Goal: Information Seeking & Learning: Learn about a topic

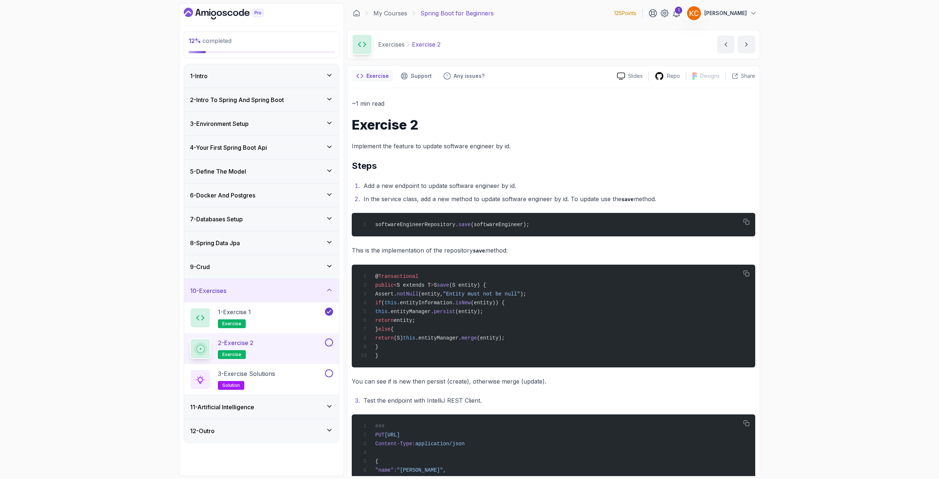
scroll to position [45, 0]
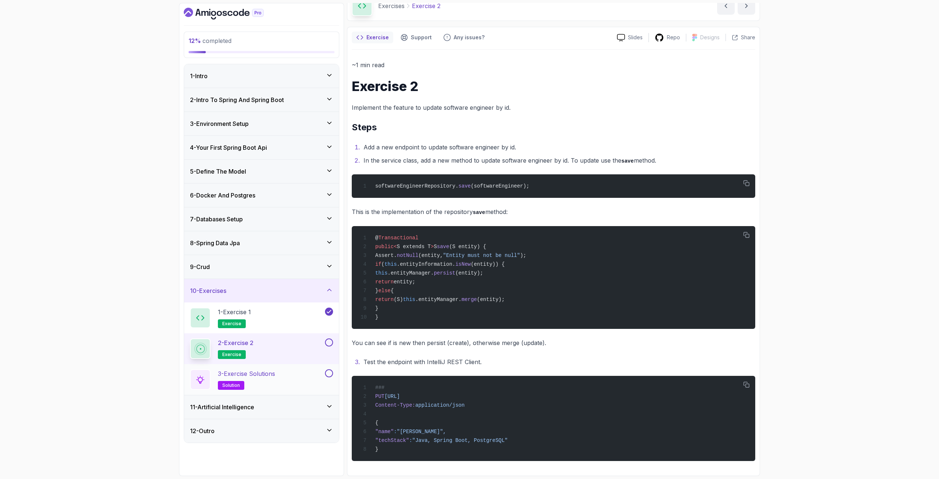
click at [292, 384] on div "3 - Exercise Solutions solution" at bounding box center [257, 379] width 134 height 21
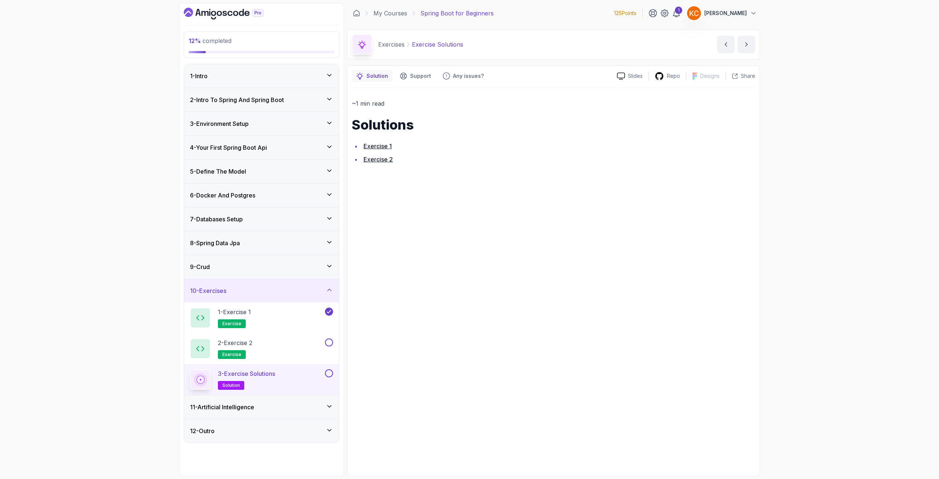
click at [373, 157] on link "Exercise 2" at bounding box center [378, 159] width 29 height 7
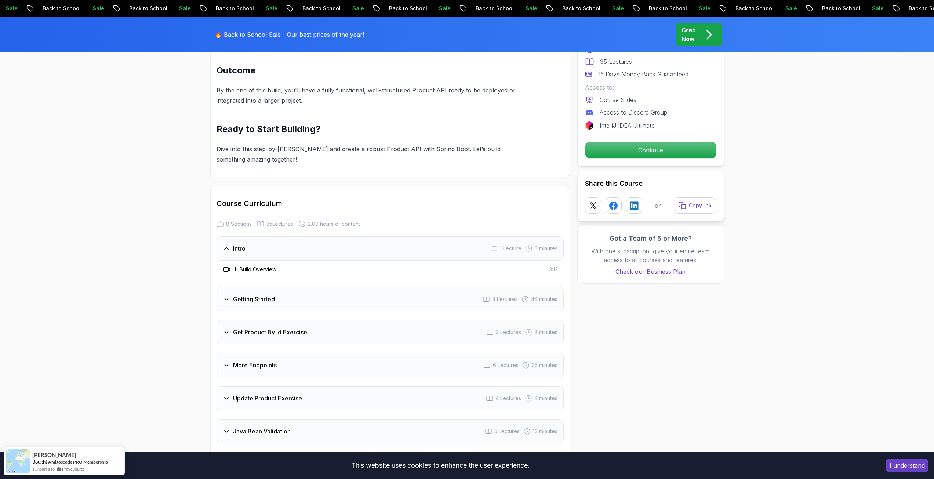
scroll to position [807, 0]
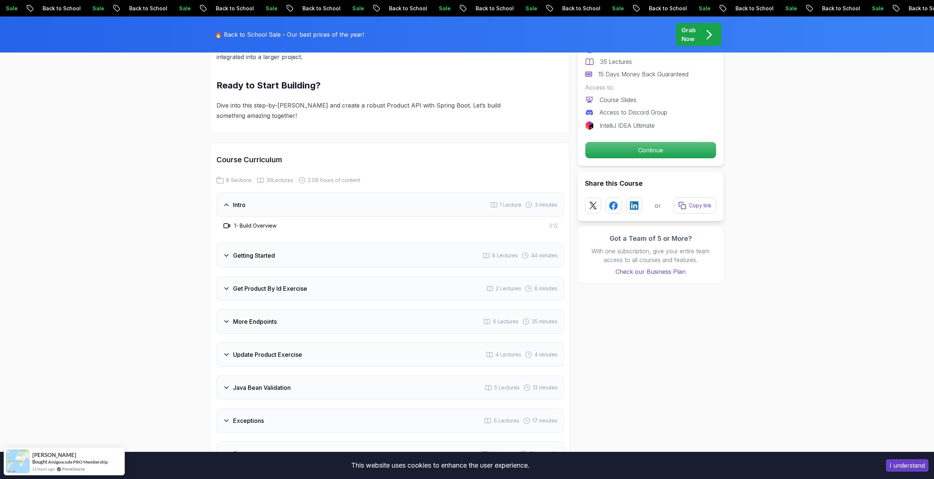
click at [243, 251] on div "Getting Started 8 Lectures 44 minutes" at bounding box center [389, 255] width 347 height 24
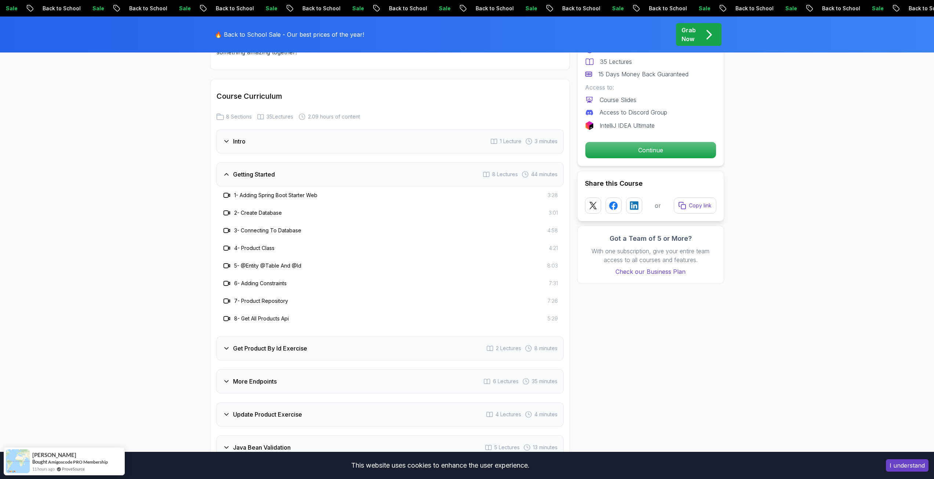
scroll to position [880, 0]
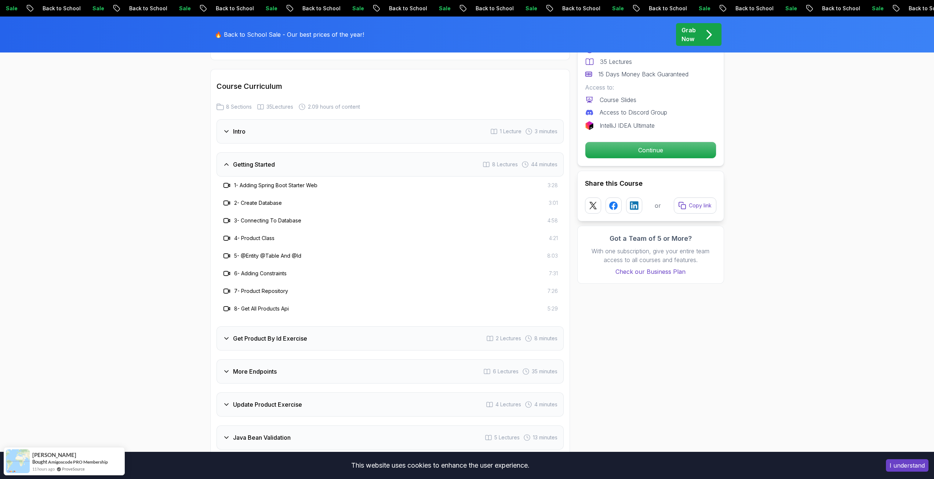
click at [251, 334] on h3 "Get Product By Id Exercise" at bounding box center [270, 338] width 74 height 9
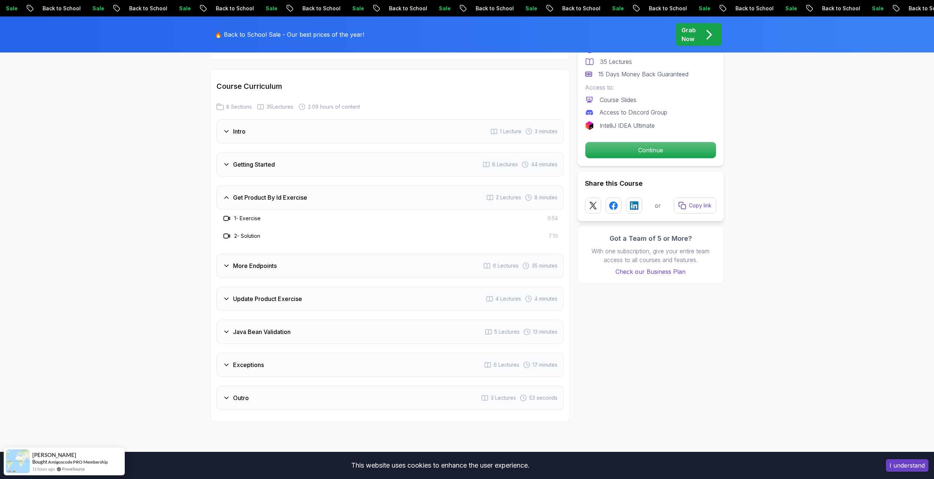
click at [251, 261] on h3 "More Endpoints" at bounding box center [255, 265] width 44 height 9
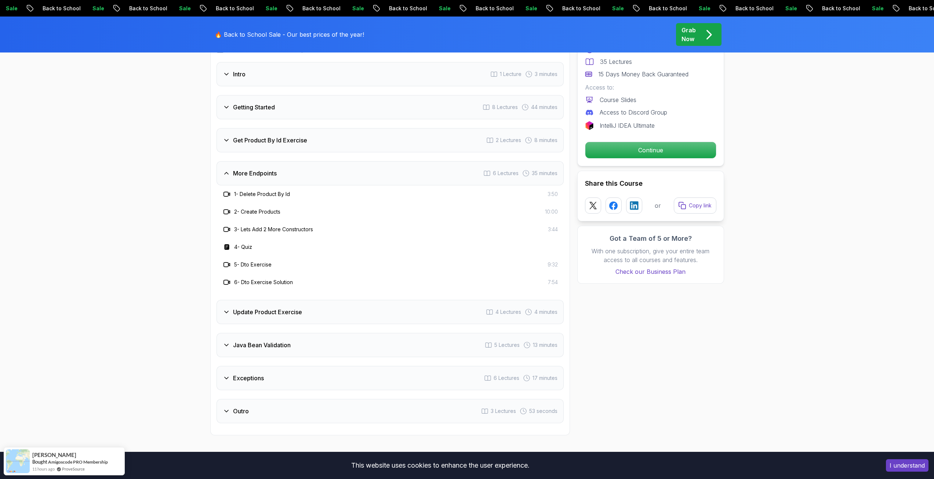
scroll to position [954, 0]
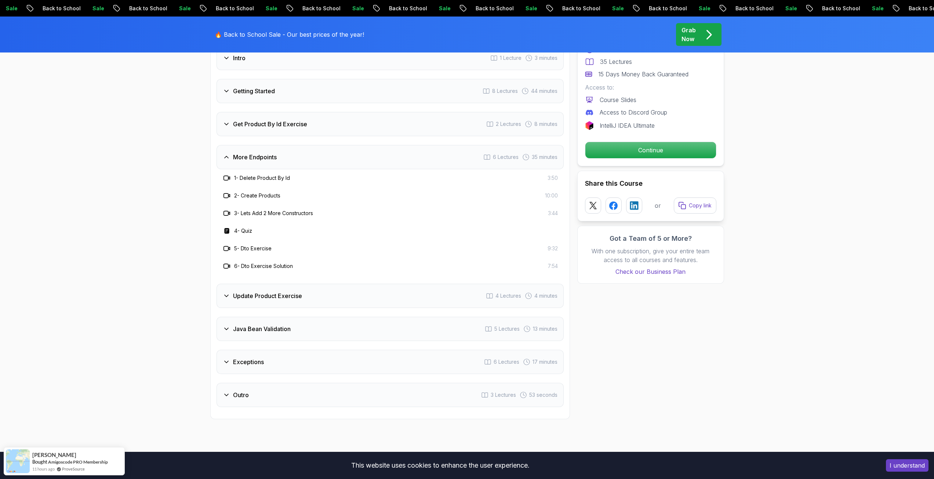
click at [275, 291] on h3 "Update Product Exercise" at bounding box center [267, 295] width 69 height 9
click at [258, 289] on h3 "Java Bean Validation" at bounding box center [262, 293] width 58 height 9
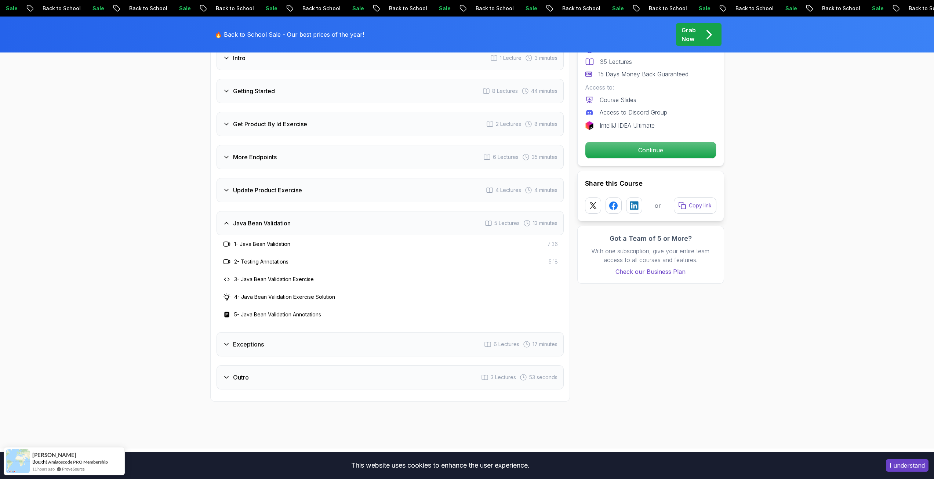
click at [249, 332] on div "Exceptions 6 Lectures 17 minutes" at bounding box center [389, 344] width 347 height 24
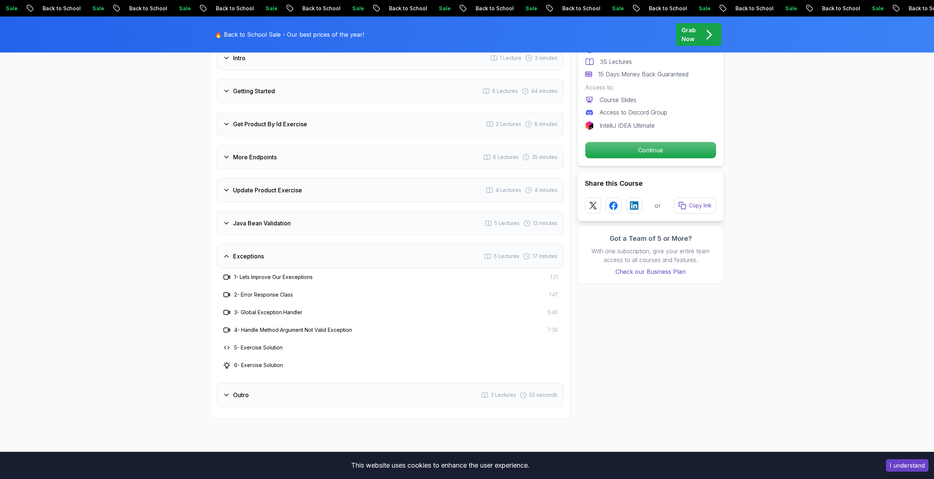
click at [267, 230] on div "Intro 1 Lecture 3 minutes Getting Started 8 Lectures 44 minutes Get Product By …" at bounding box center [389, 226] width 347 height 361
click at [271, 222] on div "Java Bean Validation 5 Lectures 13 minutes" at bounding box center [389, 223] width 347 height 24
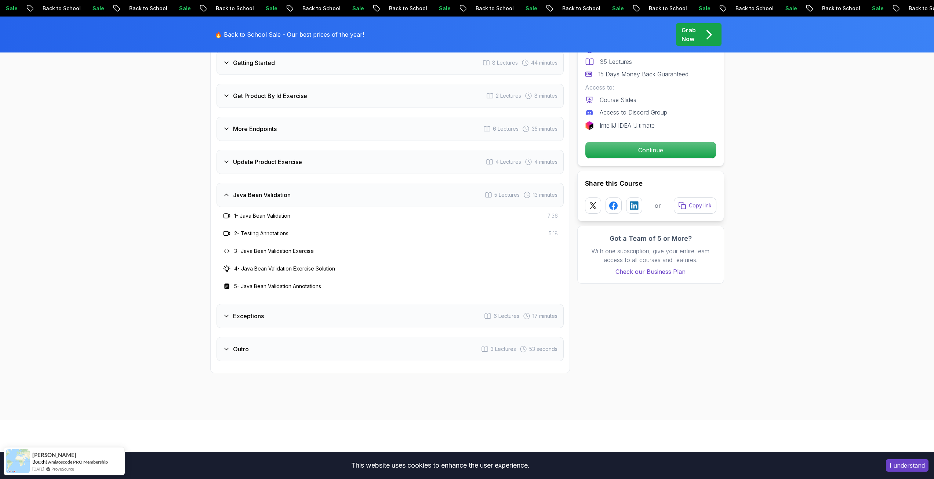
scroll to position [991, 0]
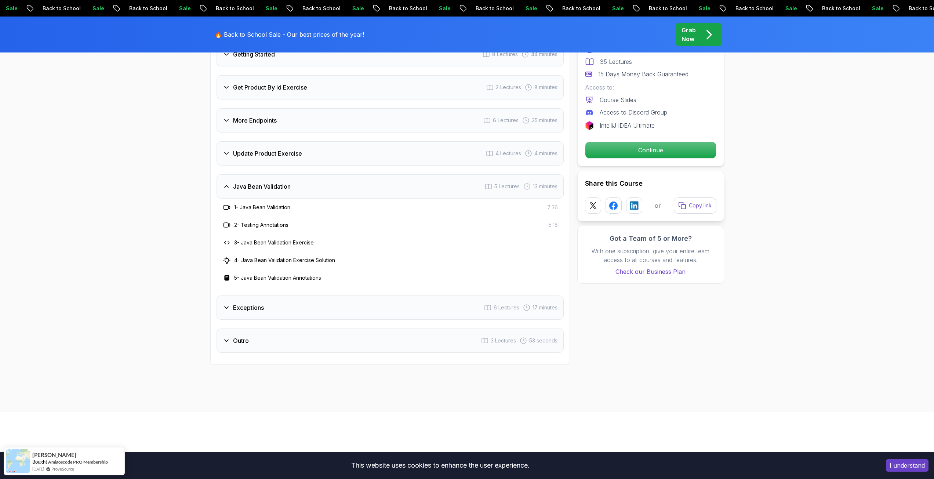
click at [272, 335] on div "Outro 3 Lectures 53 seconds" at bounding box center [389, 340] width 347 height 24
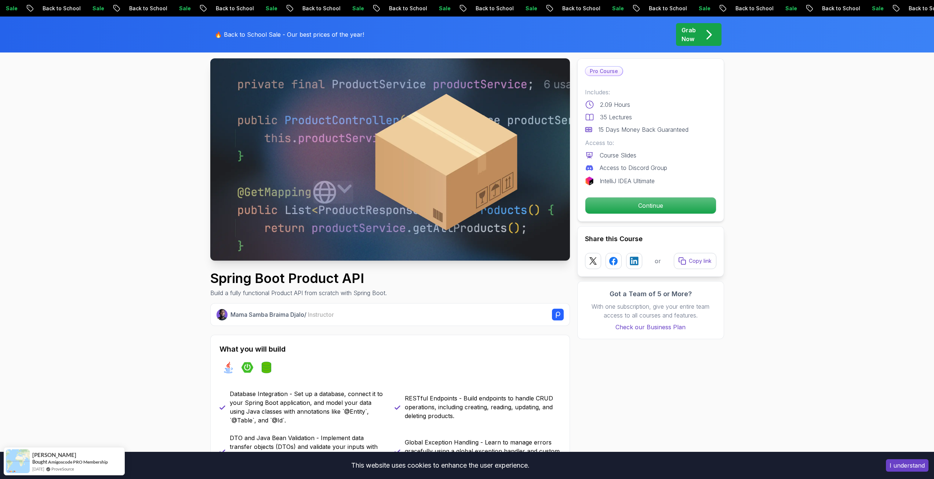
scroll to position [0, 0]
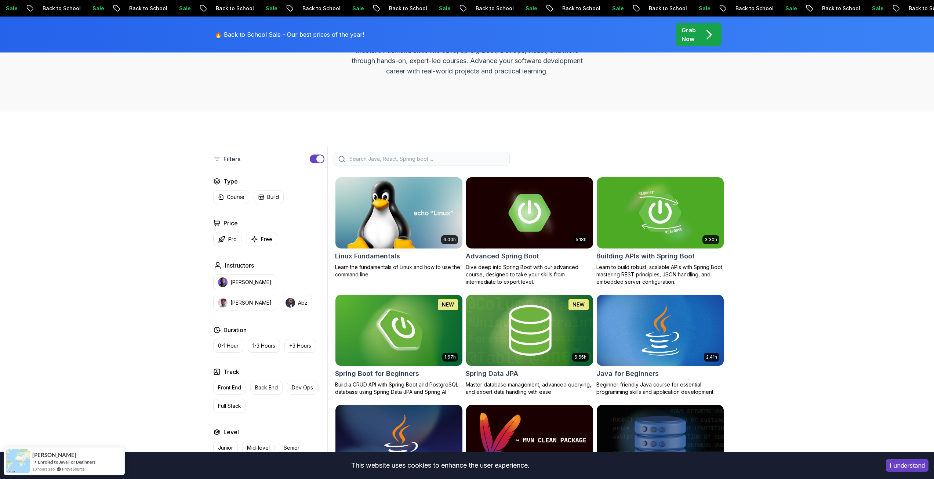
scroll to position [110, 0]
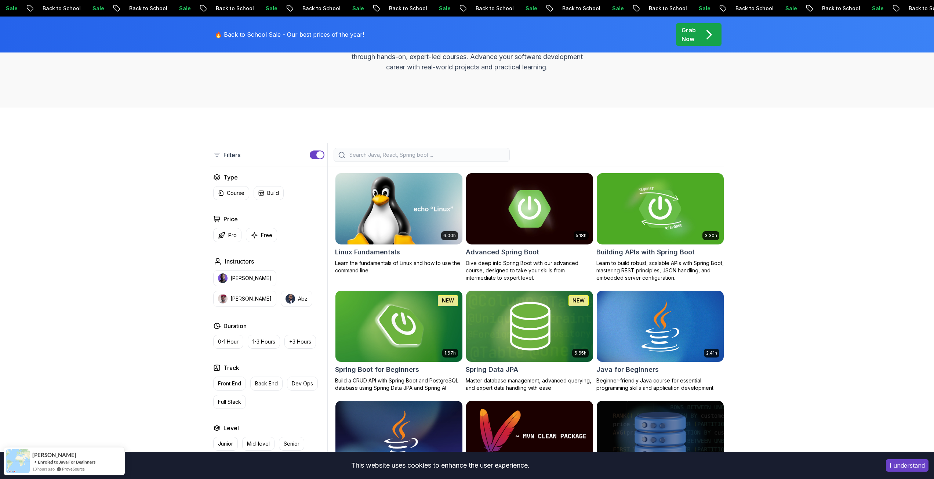
click at [412, 329] on img at bounding box center [398, 326] width 133 height 74
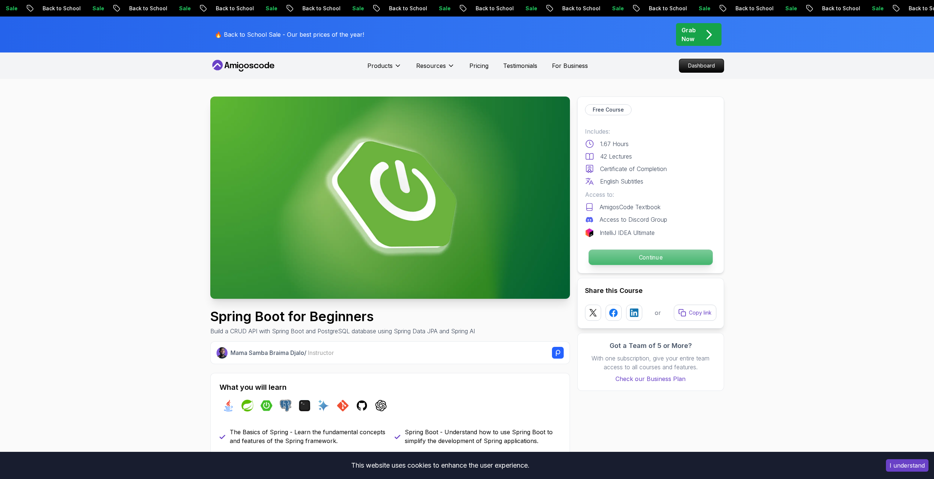
click at [673, 255] on p "Continue" at bounding box center [650, 256] width 124 height 15
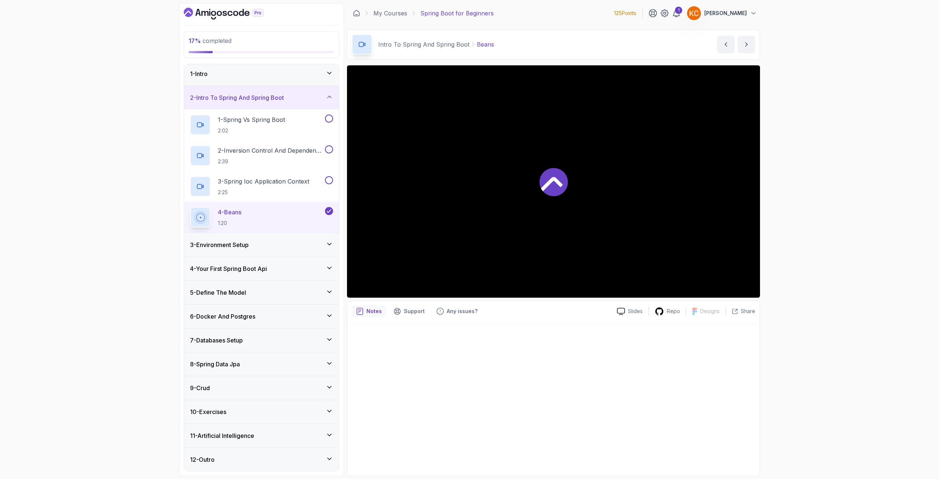
scroll to position [3, 0]
click at [219, 444] on div "11 - Artificial Intelligence" at bounding box center [261, 434] width 155 height 23
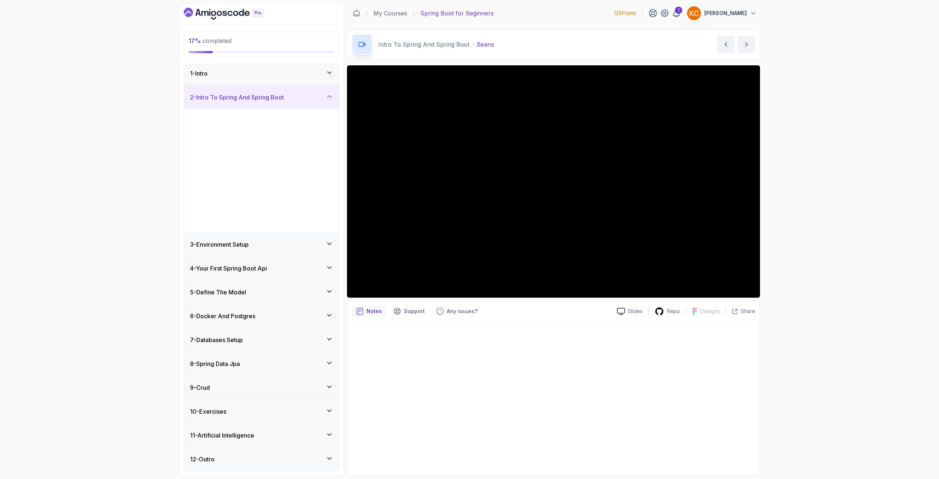
scroll to position [0, 0]
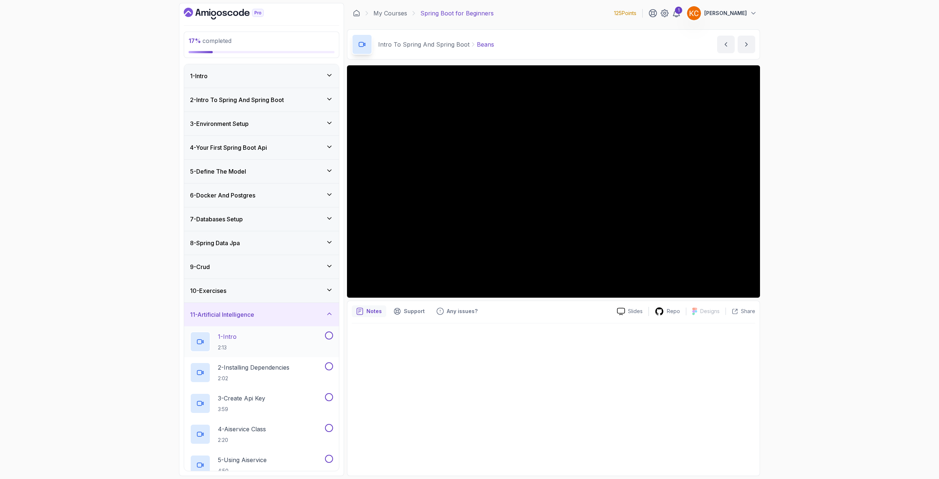
click at [232, 343] on h2 "1 - Intro 2:13" at bounding box center [227, 341] width 19 height 19
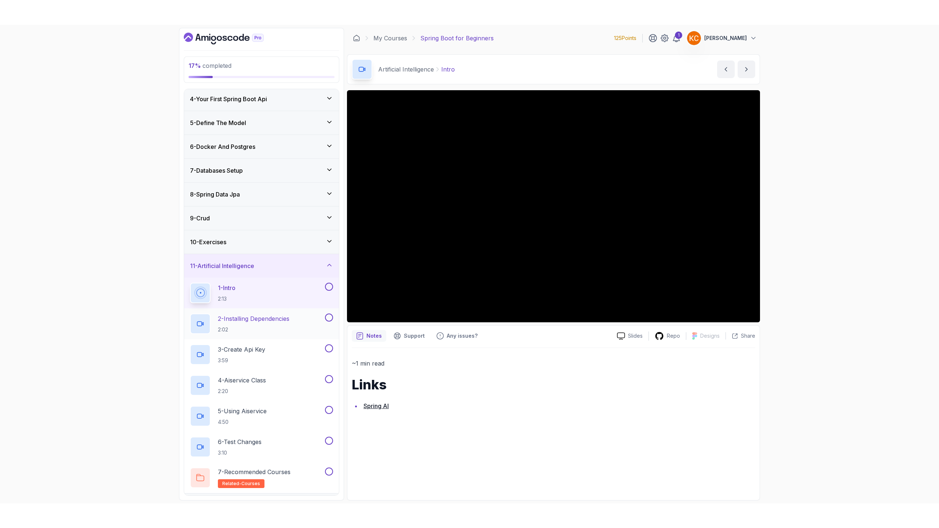
scroll to position [95, 0]
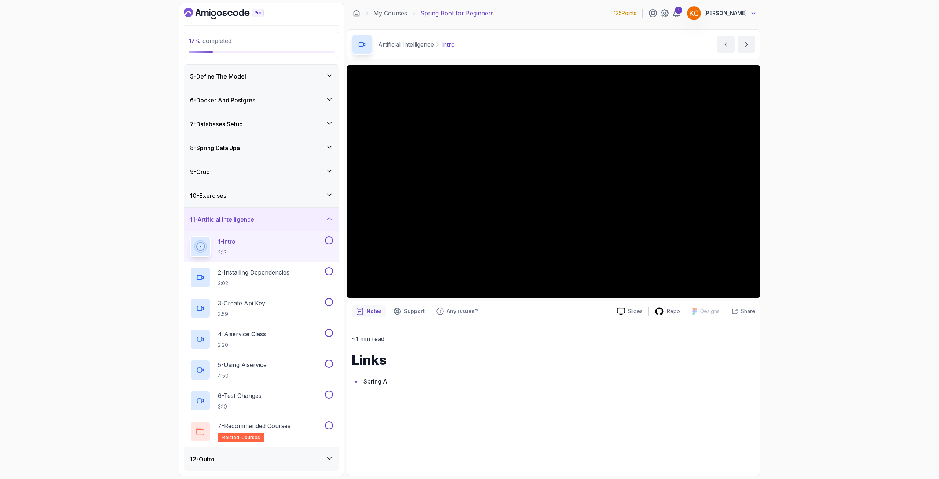
click at [752, 10] on icon at bounding box center [753, 13] width 7 height 7
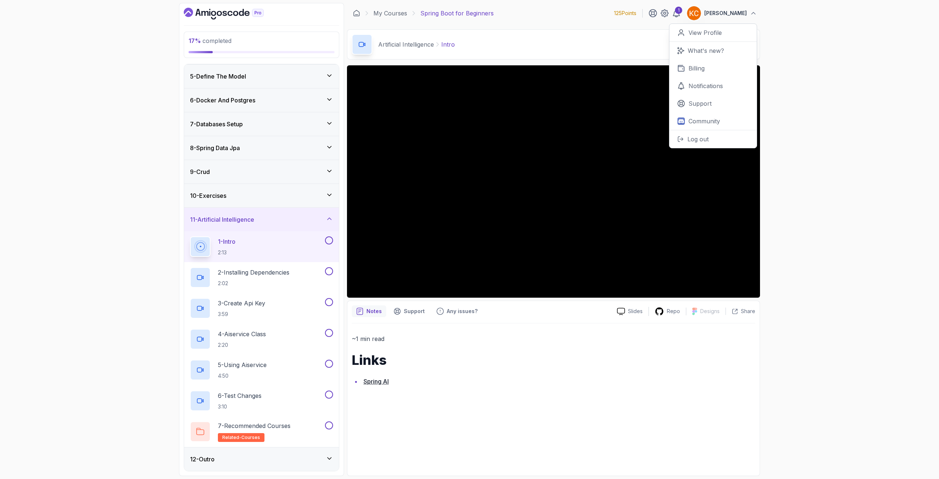
click at [123, 114] on div "17 % completed 1 - Intro 2 - Intro To Spring And Spring Boot 3 - Environment Se…" at bounding box center [469, 239] width 939 height 479
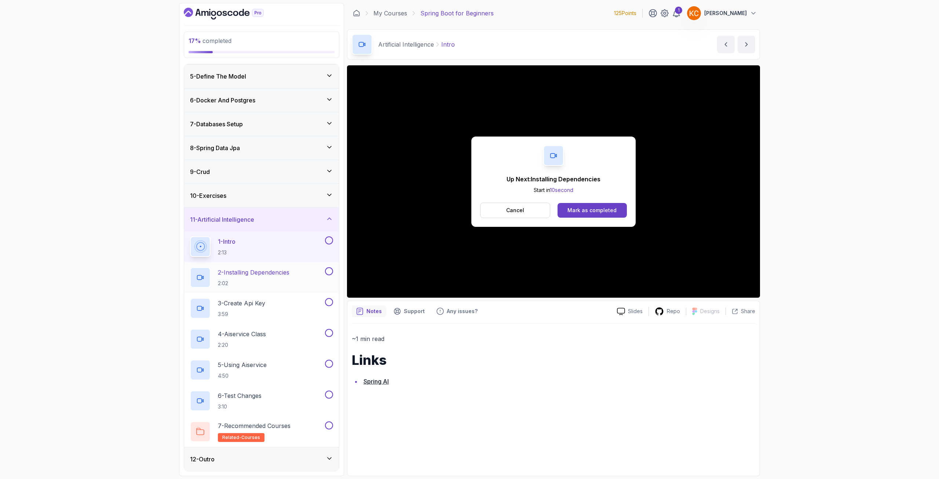
click at [265, 274] on p "2 - Installing Dependencies" at bounding box center [254, 272] width 72 height 9
click at [590, 214] on button "Mark as completed" at bounding box center [592, 210] width 69 height 15
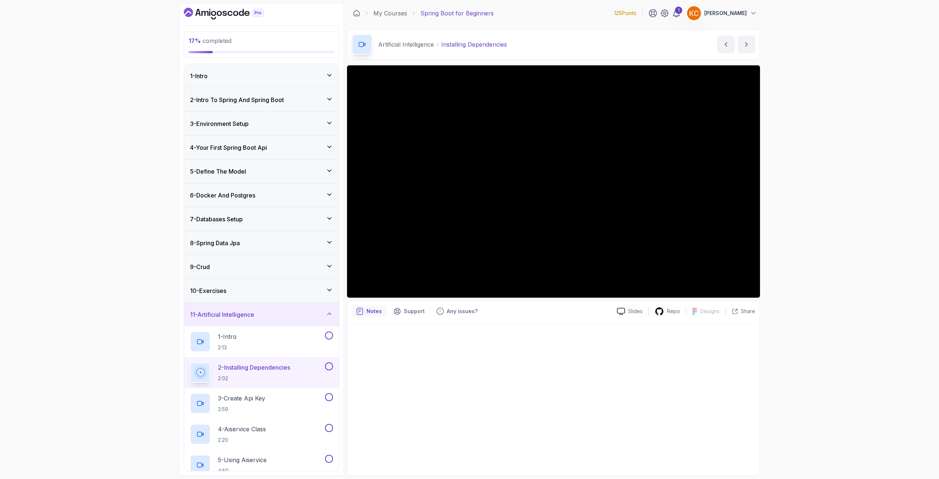
click at [262, 80] on div "1 - Intro" at bounding box center [261, 76] width 143 height 9
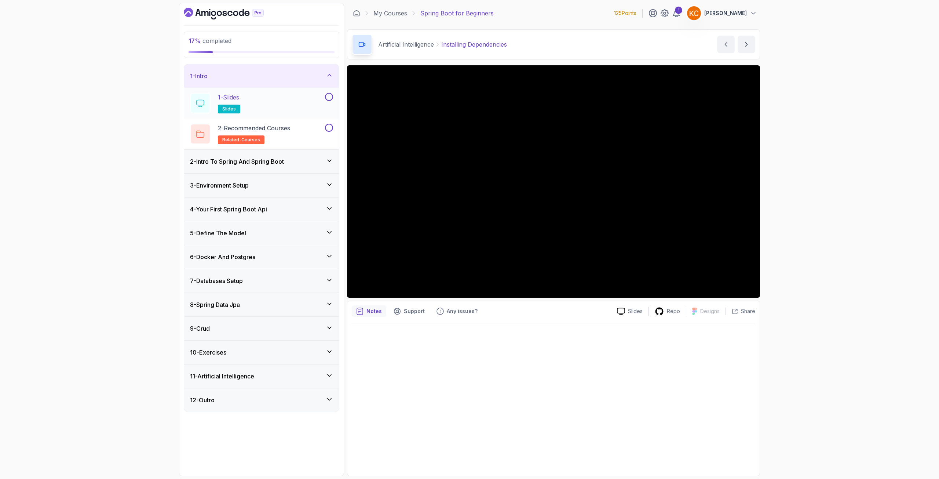
click at [329, 99] on button at bounding box center [329, 97] width 8 height 8
click at [327, 126] on button at bounding box center [329, 128] width 8 height 8
click at [305, 165] on div "2 - Intro To Spring And Spring Boot" at bounding box center [261, 161] width 143 height 9
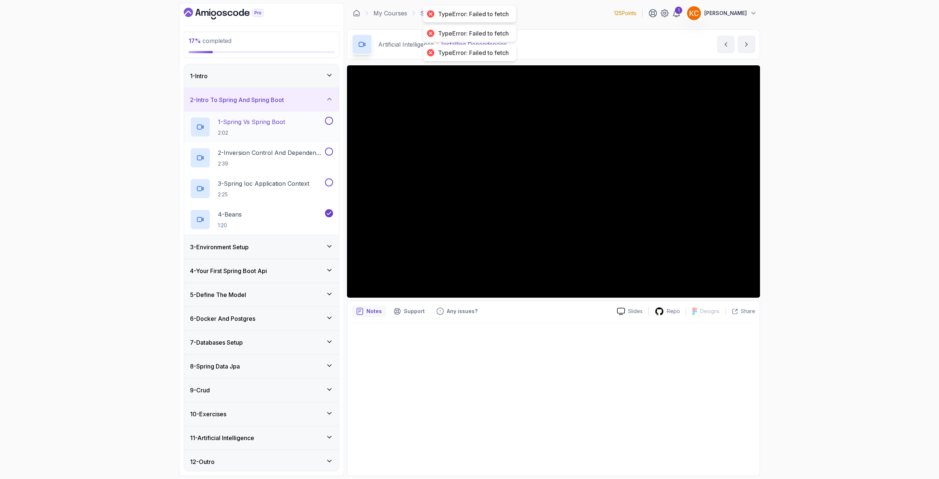
click at [330, 122] on button at bounding box center [329, 121] width 8 height 8
click at [331, 150] on button at bounding box center [329, 151] width 8 height 8
click at [330, 184] on button at bounding box center [329, 182] width 8 height 8
click at [320, 252] on div "3 - Environment Setup" at bounding box center [261, 246] width 155 height 23
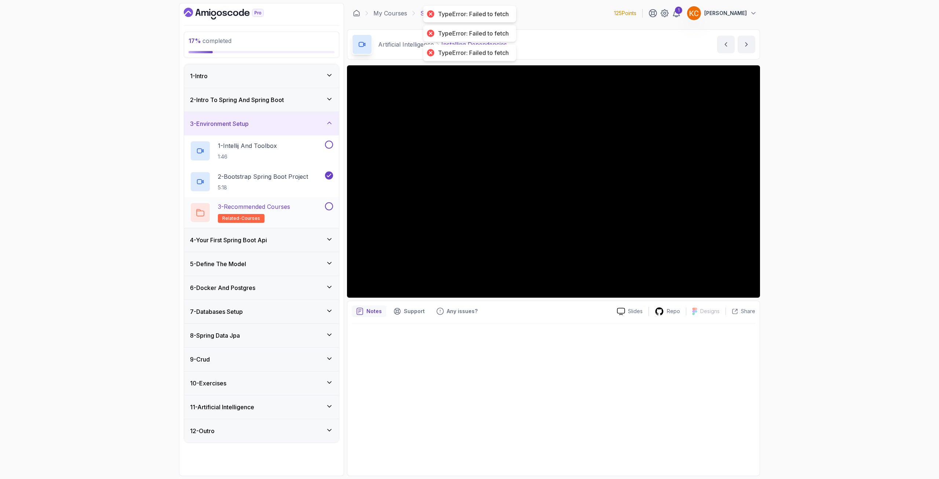
click at [329, 205] on button at bounding box center [329, 206] width 8 height 8
click at [330, 145] on button at bounding box center [329, 145] width 8 height 8
click at [322, 237] on div "4 - Your First Spring Boot Api" at bounding box center [261, 240] width 143 height 9
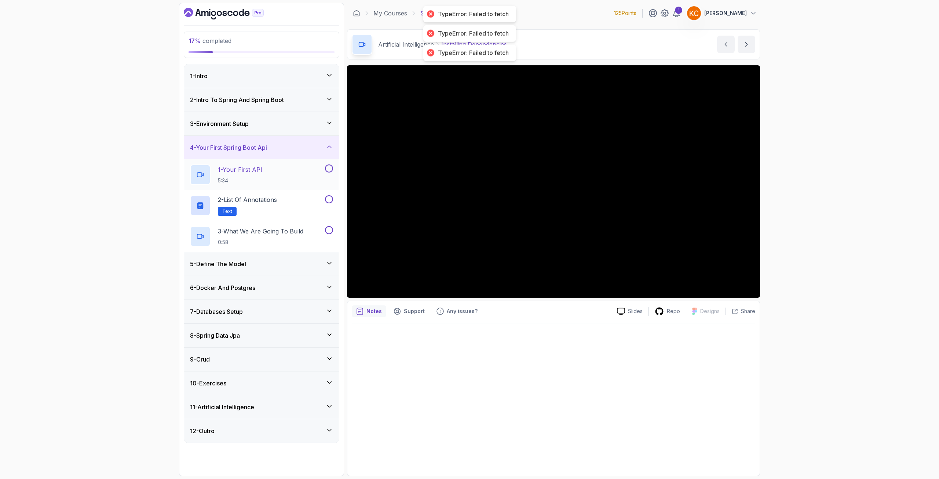
click at [331, 170] on button at bounding box center [329, 168] width 8 height 8
click at [328, 195] on div "2 - List of Annotations Text" at bounding box center [261, 205] width 155 height 31
click at [329, 231] on button at bounding box center [329, 230] width 8 height 8
click at [328, 202] on button at bounding box center [329, 199] width 8 height 8
click at [309, 203] on div "2 - List of Annotations Text" at bounding box center [257, 205] width 134 height 21
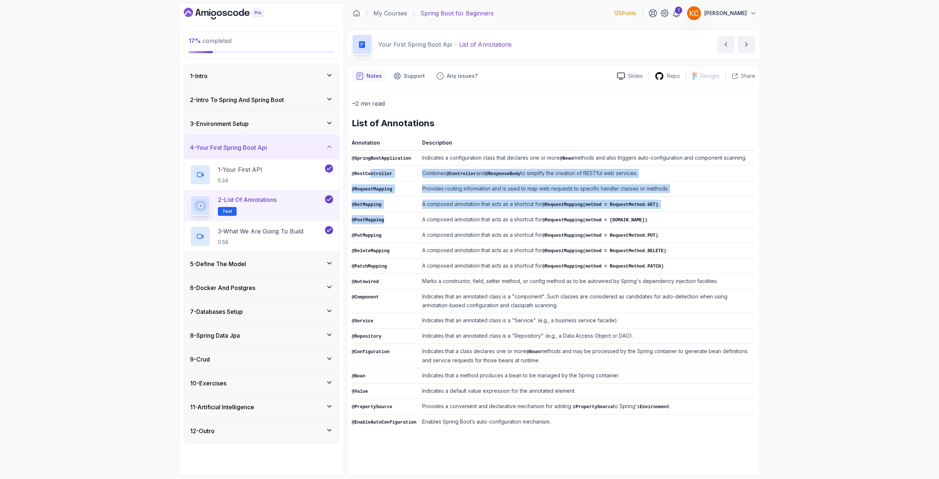
drag, startPoint x: 368, startPoint y: 174, endPoint x: 386, endPoint y: 221, distance: 50.3
click at [386, 221] on tbody "@SpringBootApplication Indicates a configuration class that declares one or mor…" at bounding box center [554, 289] width 404 height 279
click at [386, 221] on td "@PostMapping" at bounding box center [386, 219] width 68 height 15
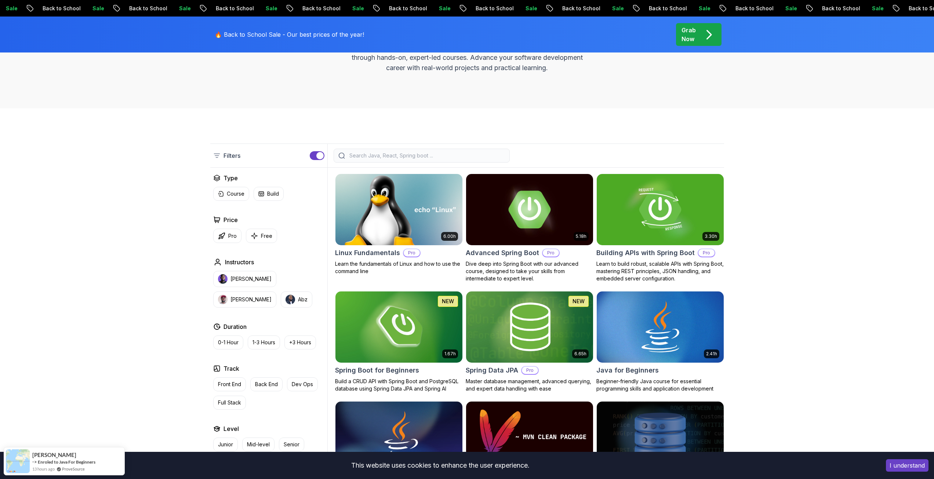
scroll to position [110, 0]
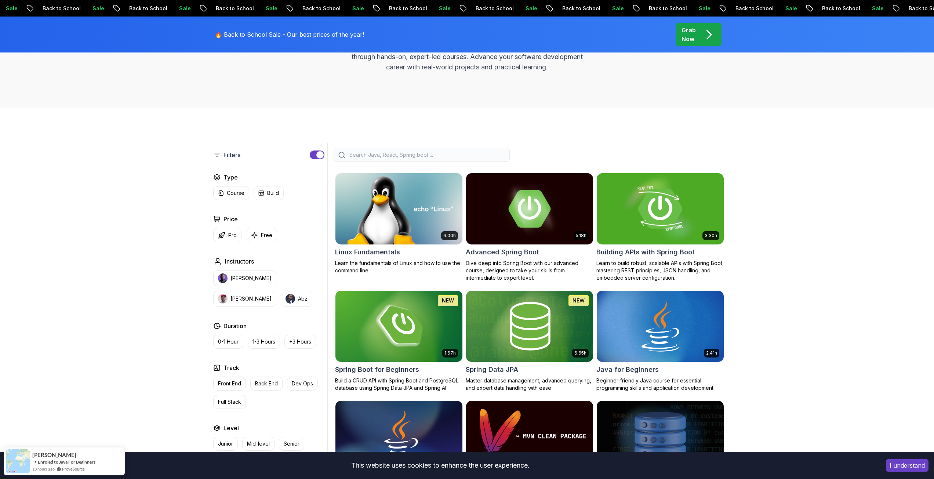
click at [626, 215] on img at bounding box center [659, 208] width 133 height 74
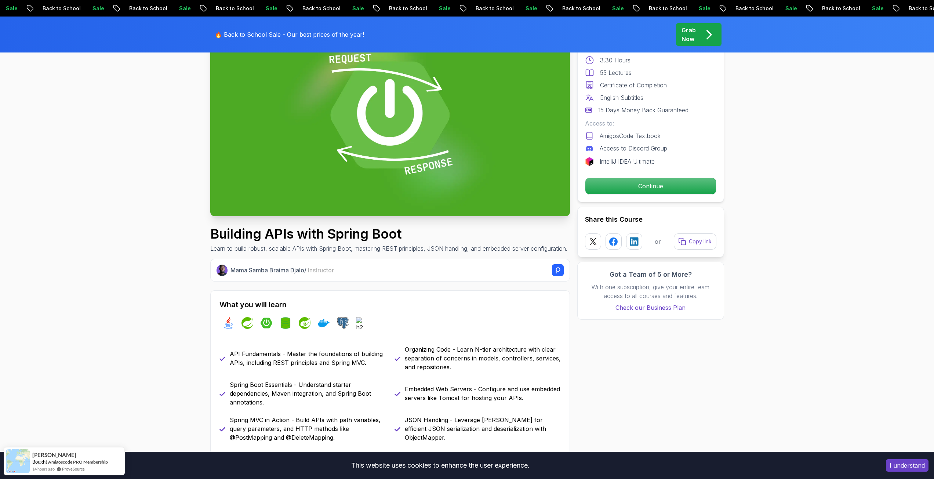
scroll to position [220, 0]
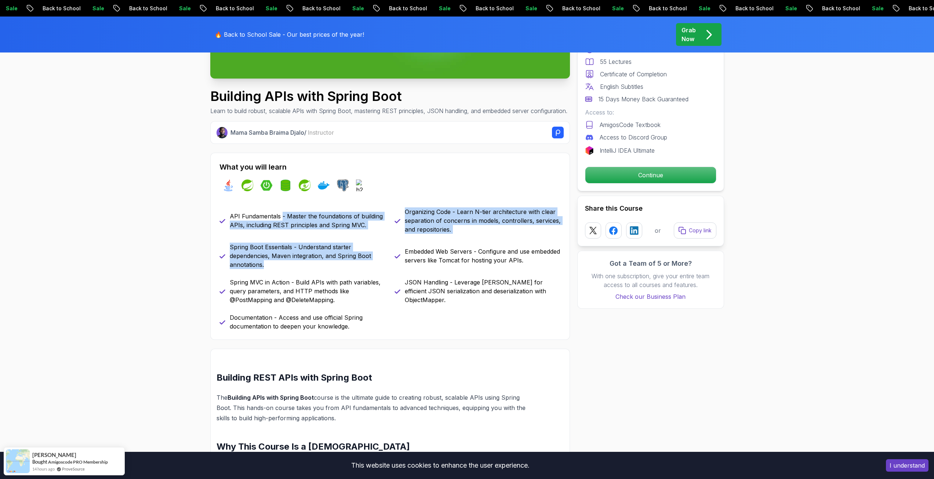
drag, startPoint x: 280, startPoint y: 223, endPoint x: 290, endPoint y: 273, distance: 50.8
click at [290, 273] on div "API Fundamentals - Master the foundations of building APIs, including REST prin…" at bounding box center [389, 268] width 341 height 123
click at [290, 269] on p "Spring Boot Essentials - Understand starter dependencies, Maven integration, an…" at bounding box center [308, 256] width 156 height 26
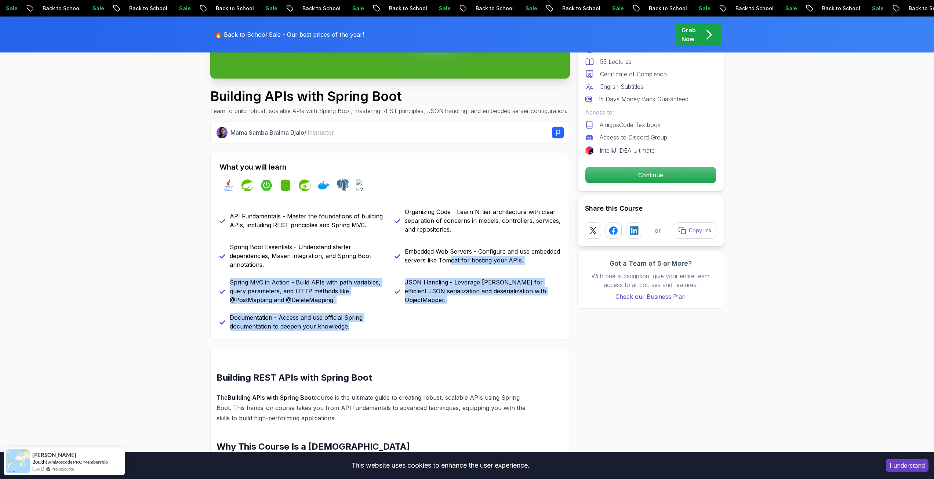
drag, startPoint x: 451, startPoint y: 268, endPoint x: 360, endPoint y: 332, distance: 111.6
click at [360, 331] on div "API Fundamentals - Master the foundations of building APIs, including REST prin…" at bounding box center [389, 268] width 341 height 123
click at [360, 331] on p "Documentation - Access and use official Spring documentation to deepen your kno…" at bounding box center [308, 322] width 156 height 18
drag, startPoint x: 360, startPoint y: 332, endPoint x: 327, endPoint y: 264, distance: 75.8
click at [327, 264] on div "API Fundamentals - Master the foundations of building APIs, including REST prin…" at bounding box center [389, 268] width 341 height 123
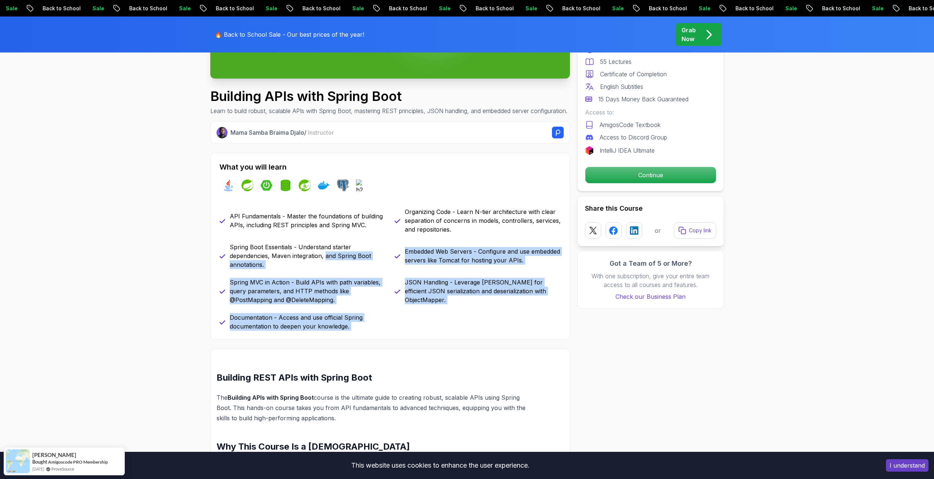
click at [327, 264] on p "Spring Boot Essentials - Understand starter dependencies, Maven integration, an…" at bounding box center [308, 256] width 156 height 26
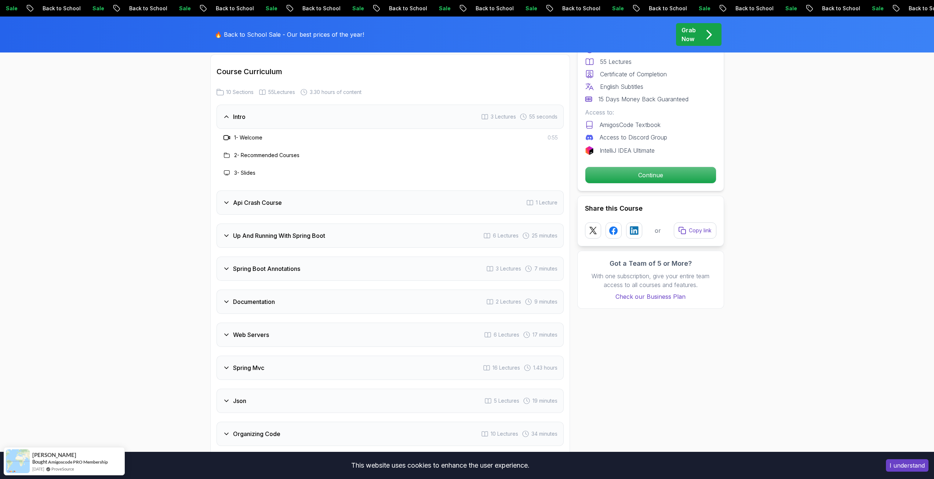
scroll to position [1174, 0]
click at [256, 195] on div "Api Crash Course 1 Lecture" at bounding box center [389, 201] width 347 height 24
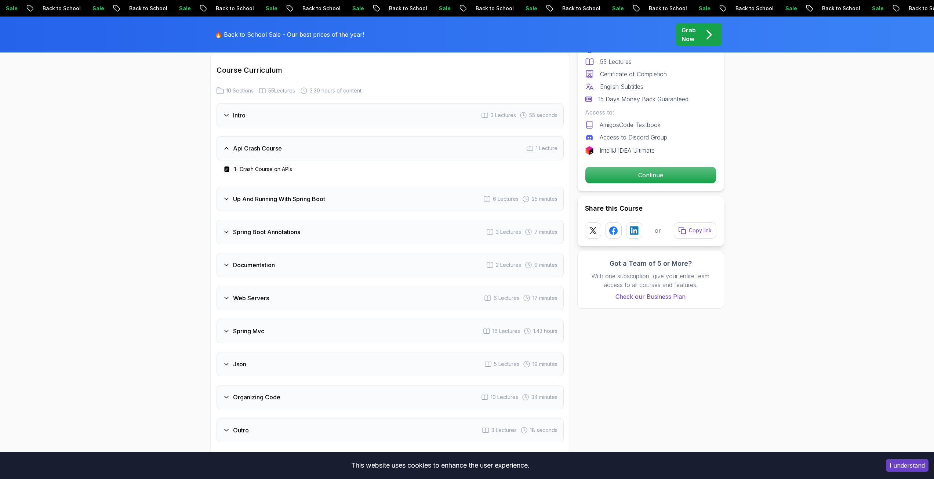
click at [256, 194] on h3 "Up And Running With Spring Boot" at bounding box center [279, 198] width 92 height 9
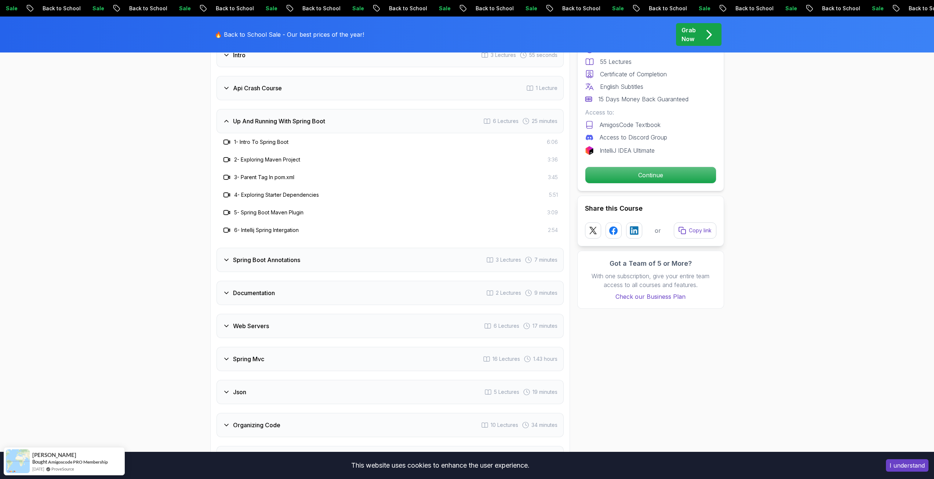
scroll to position [1247, 0]
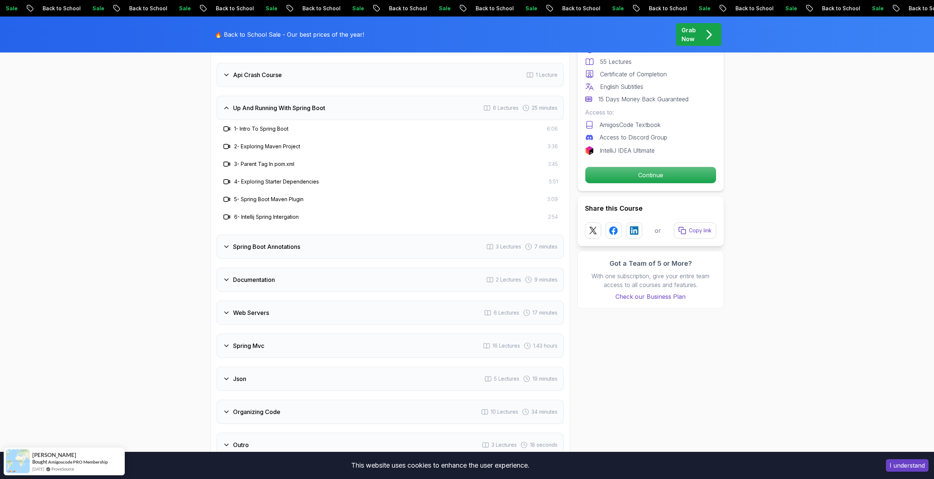
click at [236, 242] on h3 "Spring Boot Annotations" at bounding box center [266, 246] width 67 height 9
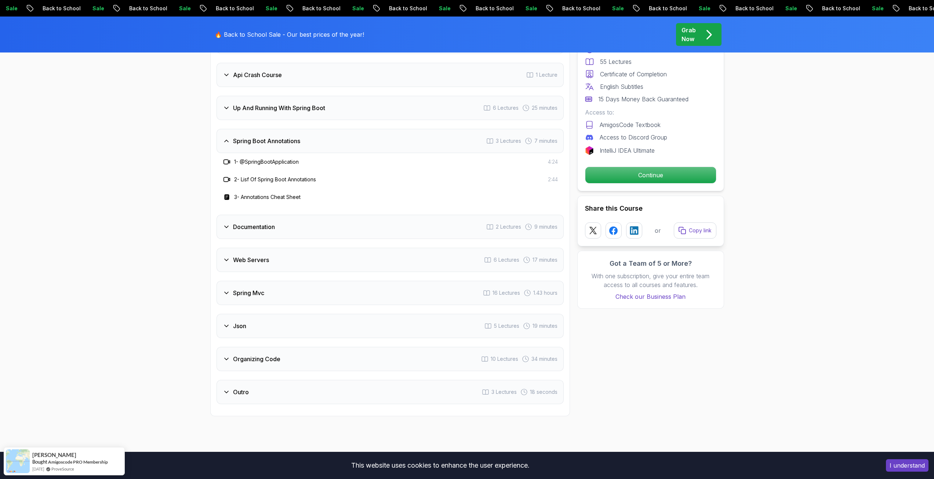
click at [244, 220] on div "Documentation 2 Lectures 9 minutes" at bounding box center [389, 227] width 347 height 24
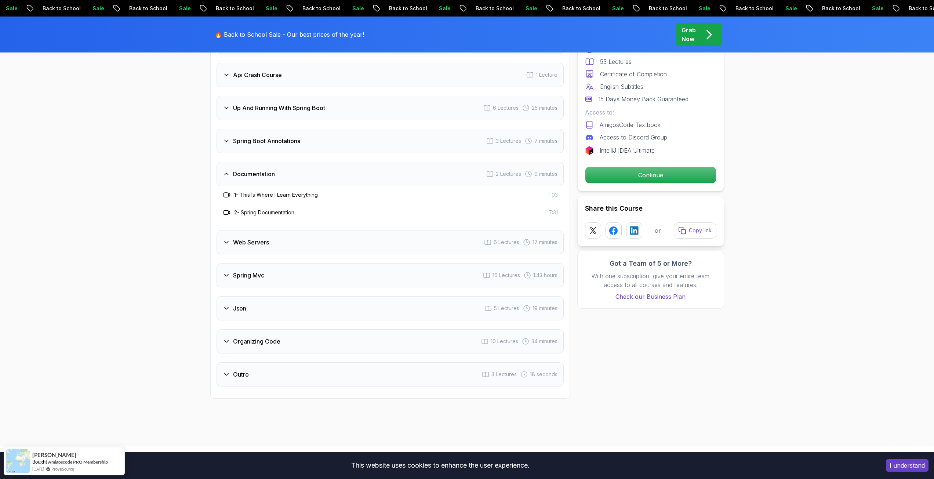
click at [240, 238] on h3 "Web Servers" at bounding box center [251, 242] width 36 height 9
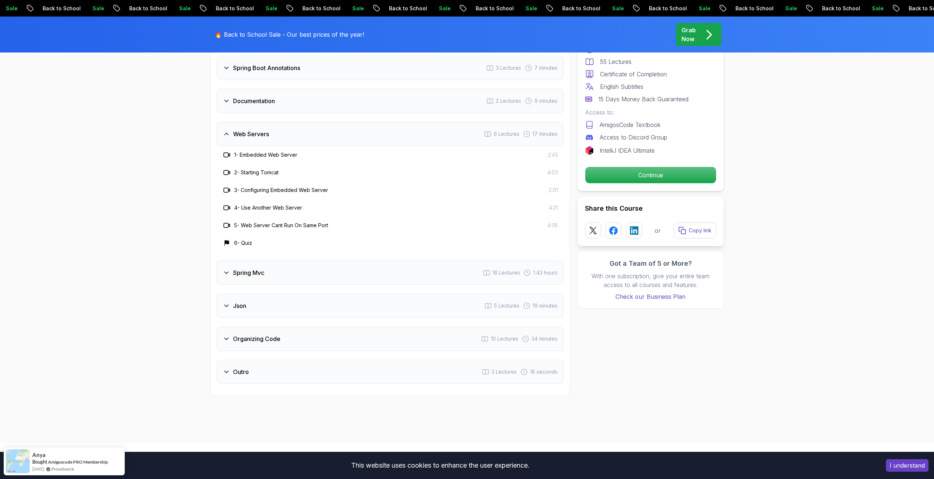
scroll to position [1321, 0]
click at [265, 269] on div "Spring Mvc 16 Lectures 1.43 hours" at bounding box center [389, 272] width 347 height 24
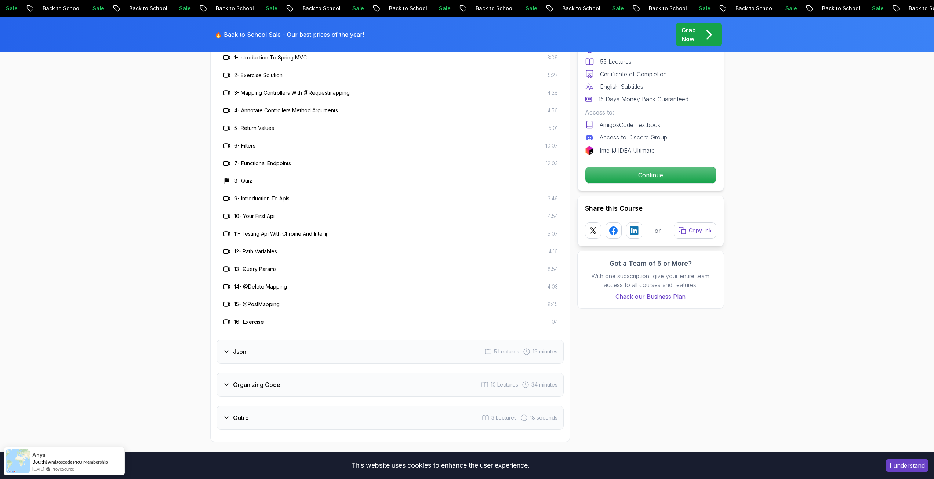
scroll to position [1467, 0]
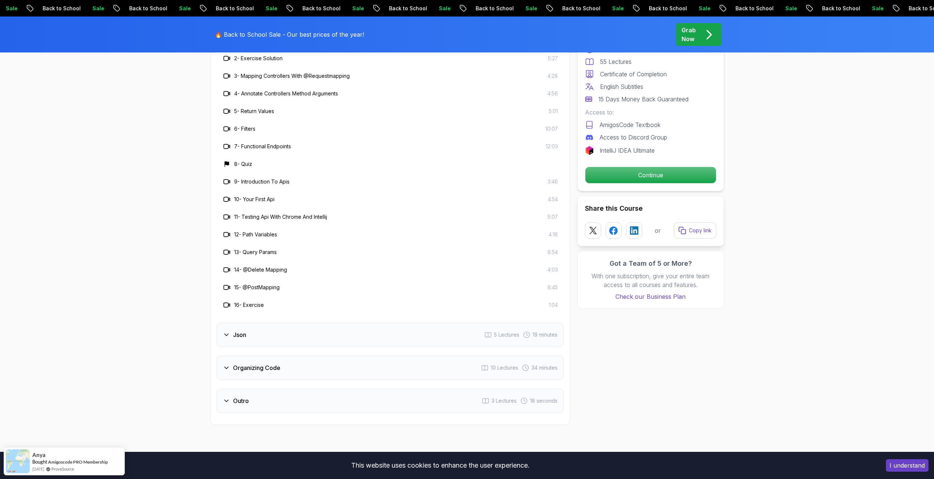
click at [267, 322] on div "Json 5 Lectures 19 minutes" at bounding box center [389, 334] width 347 height 24
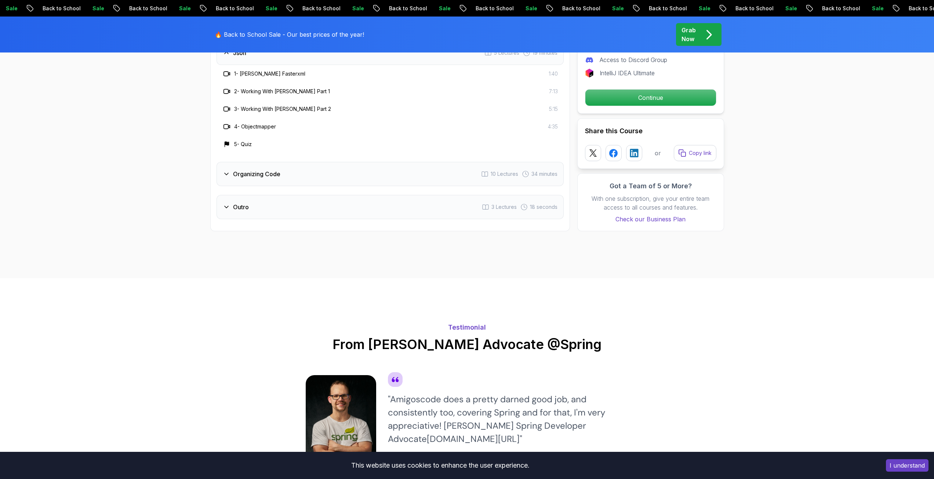
click at [278, 169] on h3 "Organizing Code" at bounding box center [256, 173] width 47 height 9
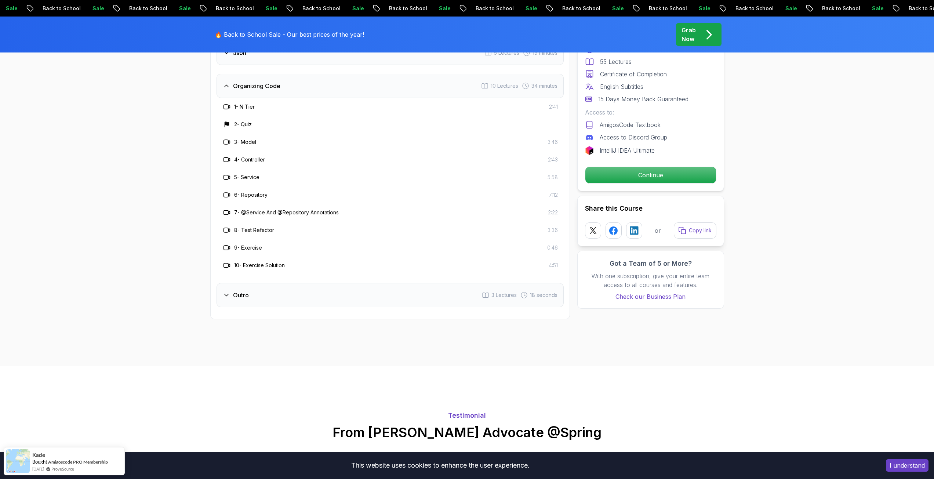
click at [238, 291] on h3 "Outro" at bounding box center [241, 295] width 16 height 9
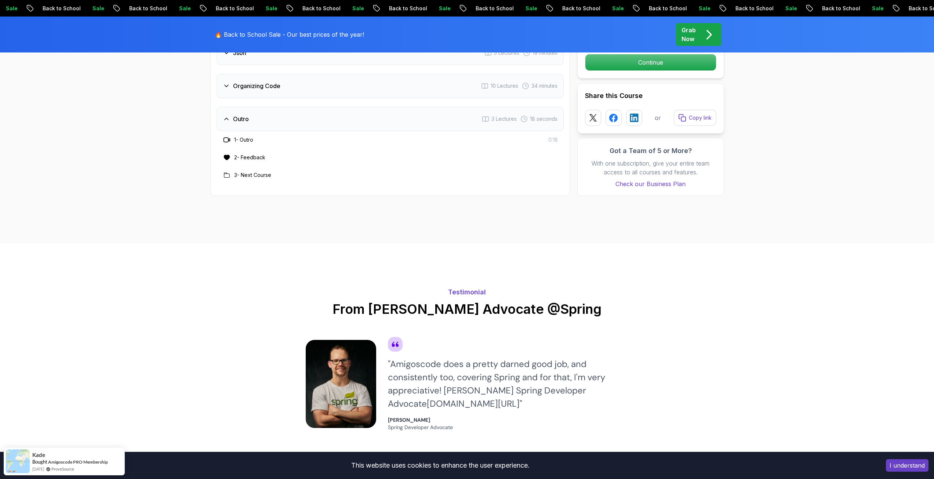
drag, startPoint x: 191, startPoint y: 287, endPoint x: 192, endPoint y: 279, distance: 7.8
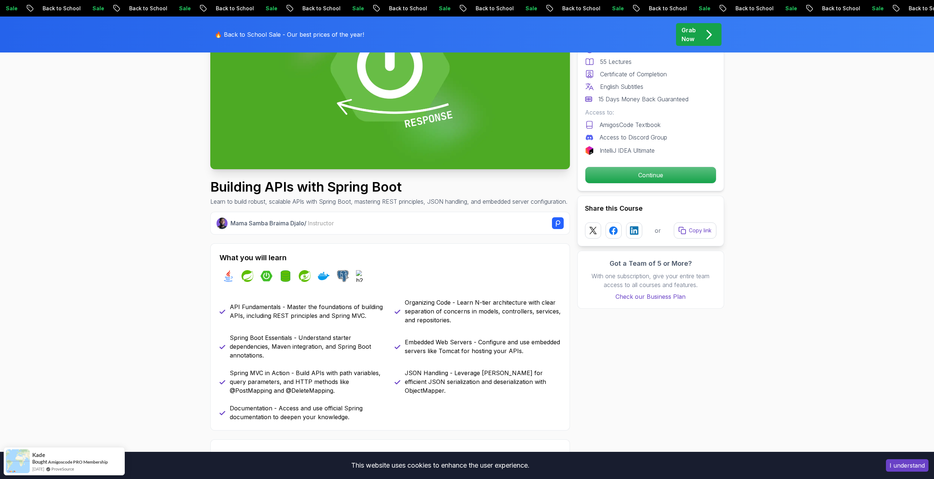
scroll to position [0, 0]
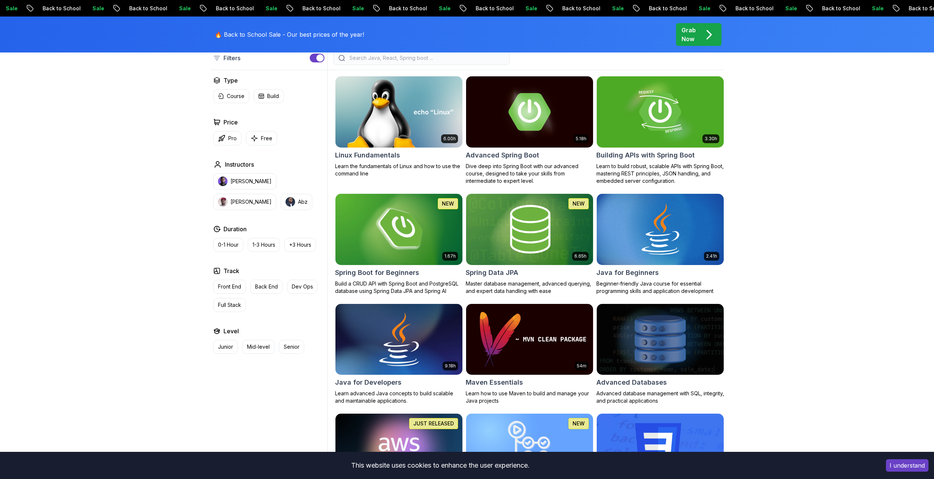
scroll to position [220, 0]
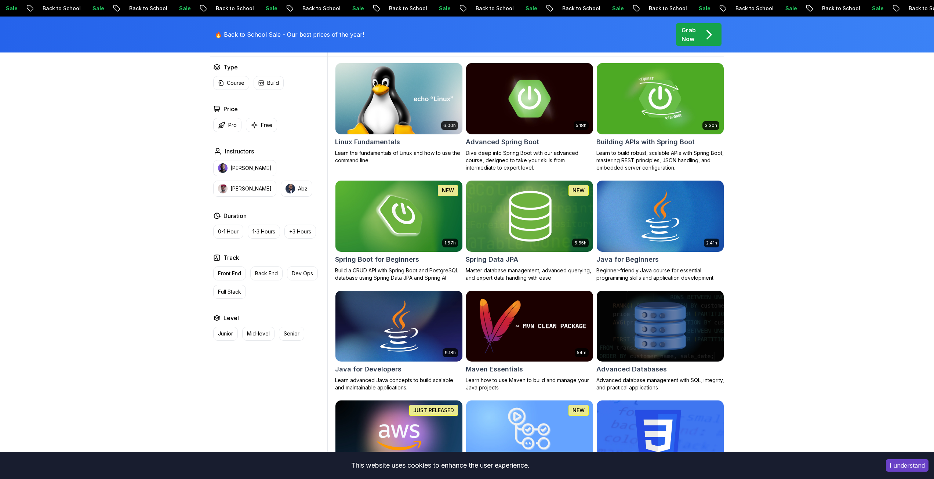
click at [517, 224] on img at bounding box center [529, 216] width 133 height 74
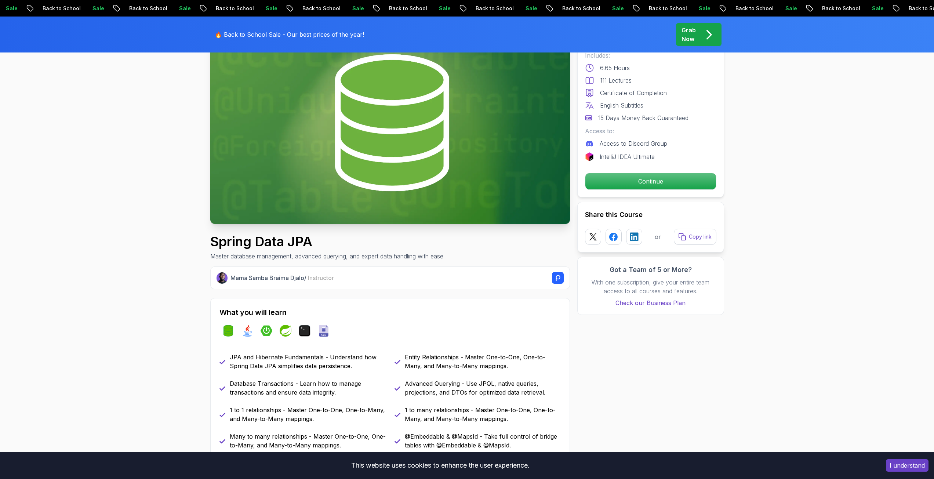
scroll to position [257, 0]
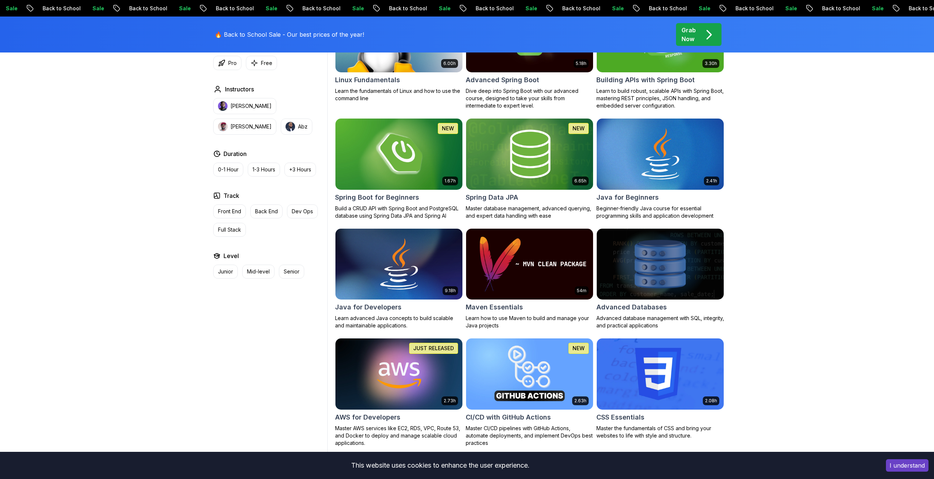
scroll to position [293, 0]
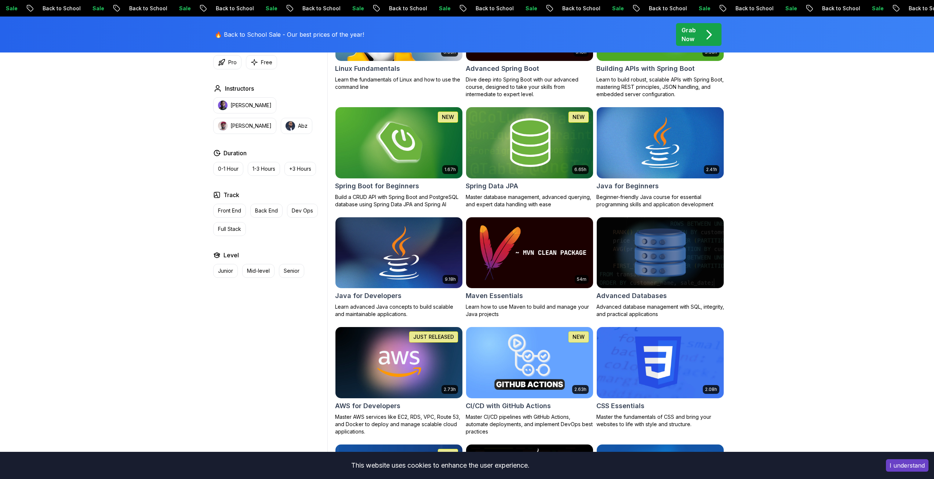
click at [405, 248] on img at bounding box center [398, 252] width 133 height 74
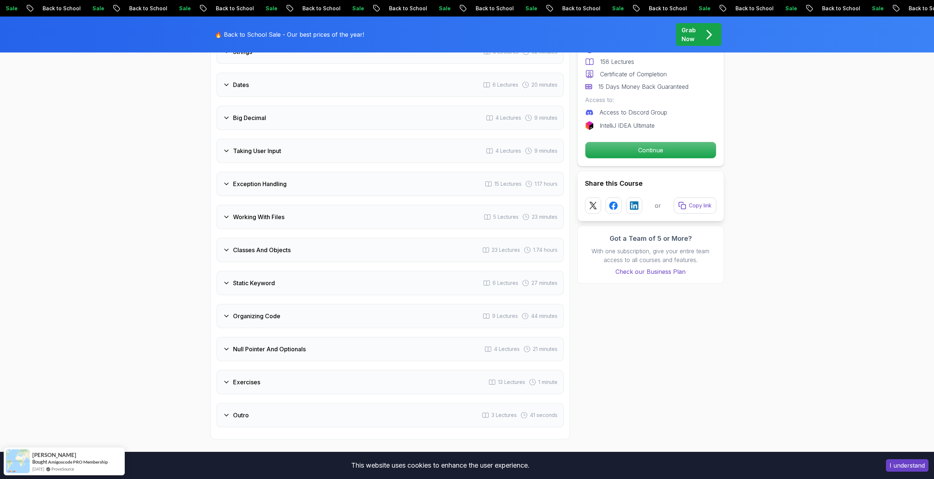
scroll to position [1321, 0]
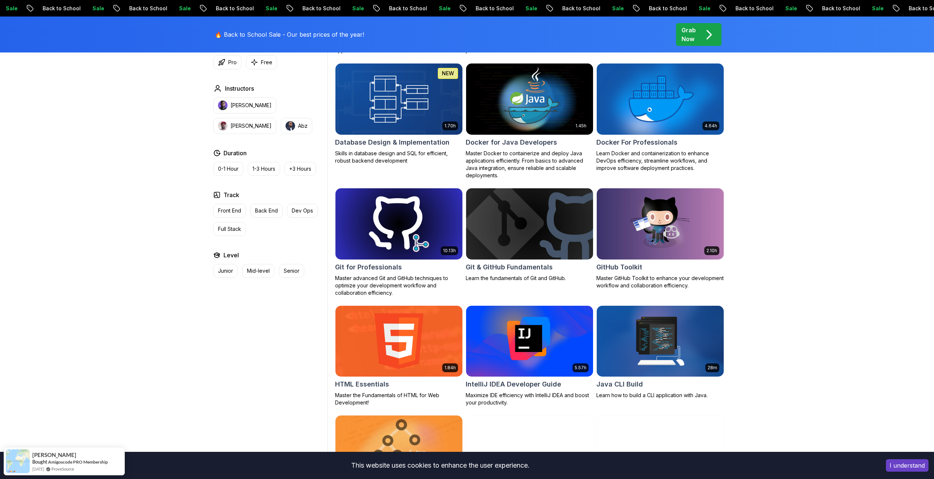
scroll to position [661, 0]
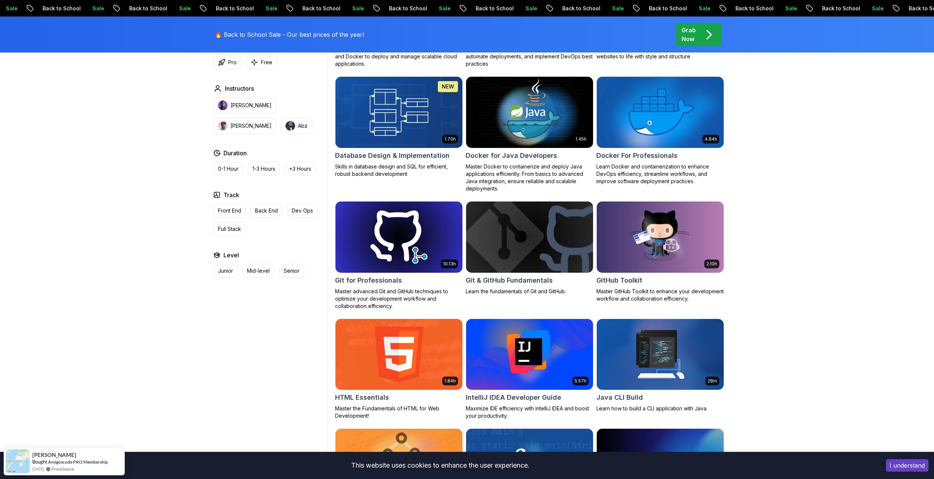
click at [533, 121] on img at bounding box center [529, 112] width 133 height 74
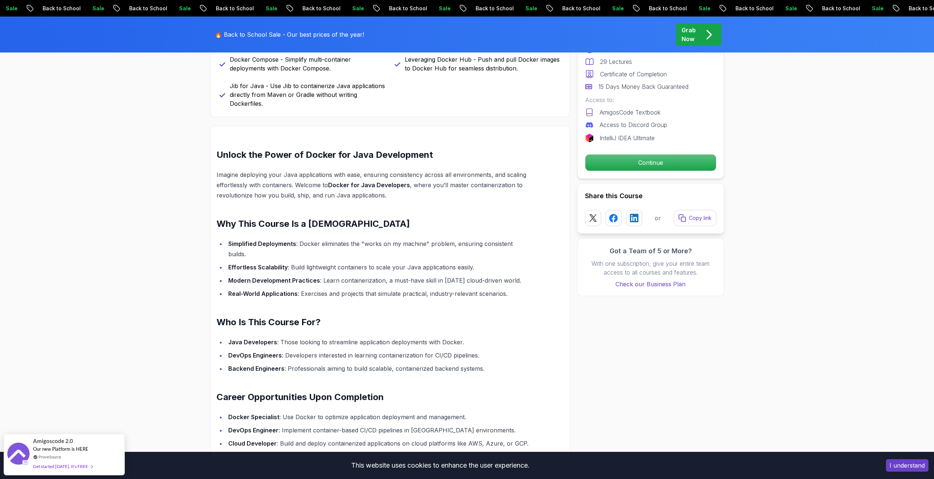
scroll to position [440, 0]
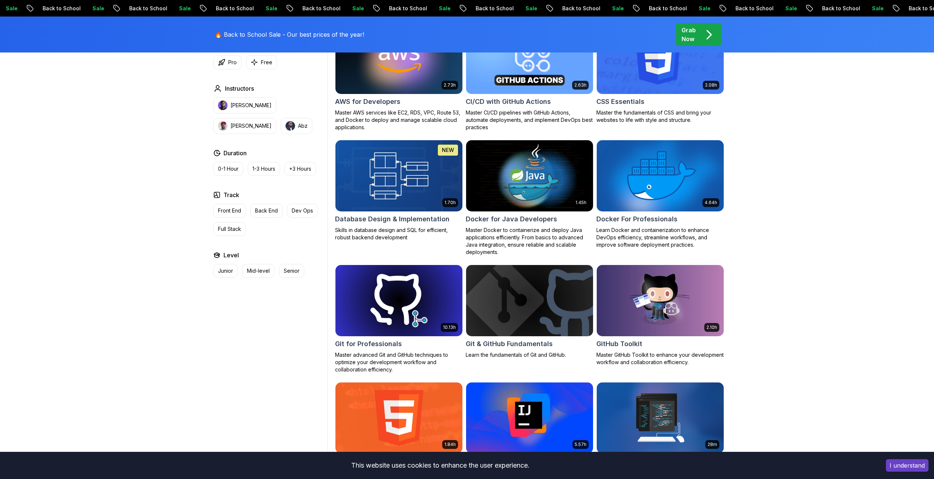
scroll to position [661, 0]
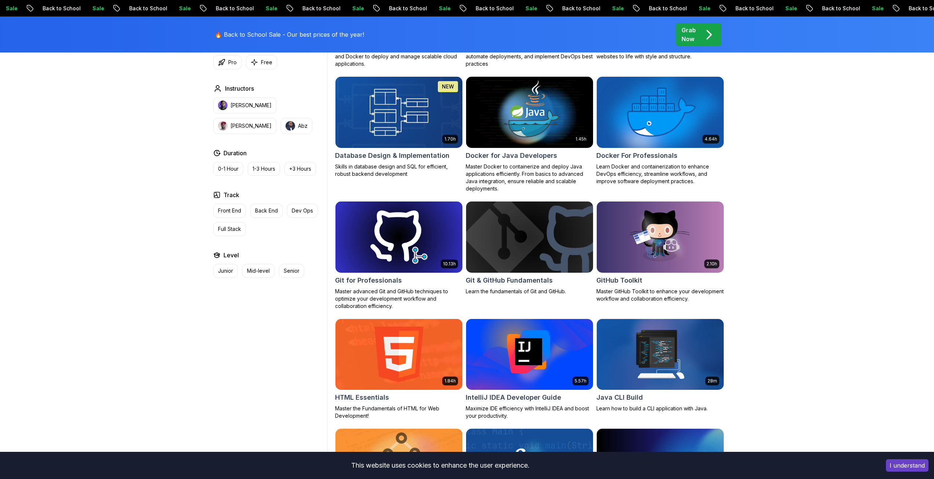
click at [638, 131] on img at bounding box center [659, 112] width 133 height 74
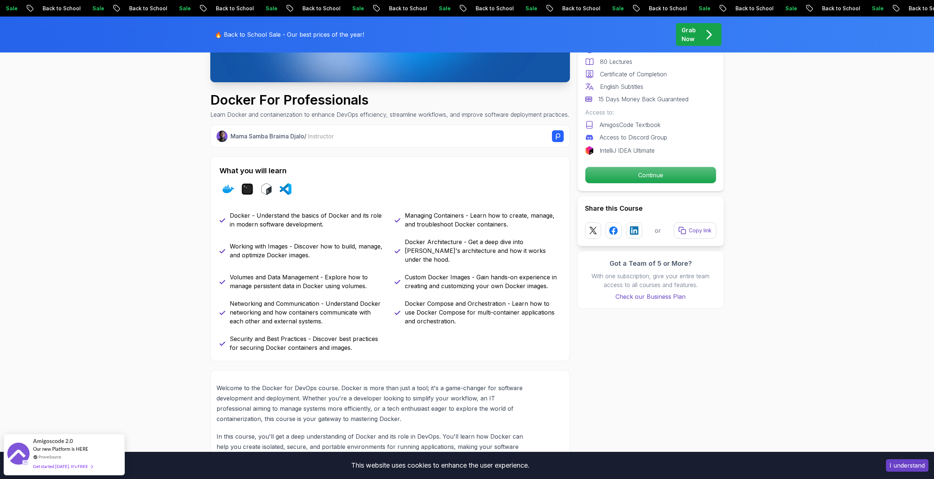
scroll to position [220, 0]
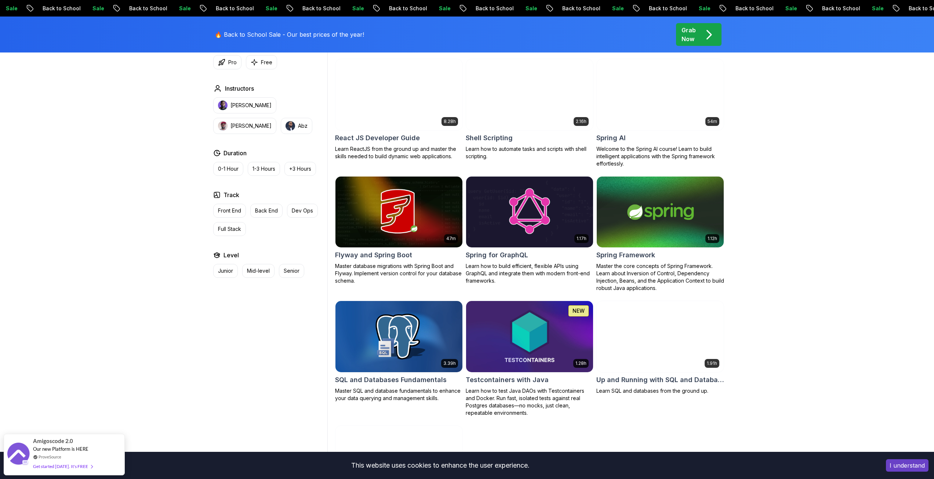
scroll to position [1762, 0]
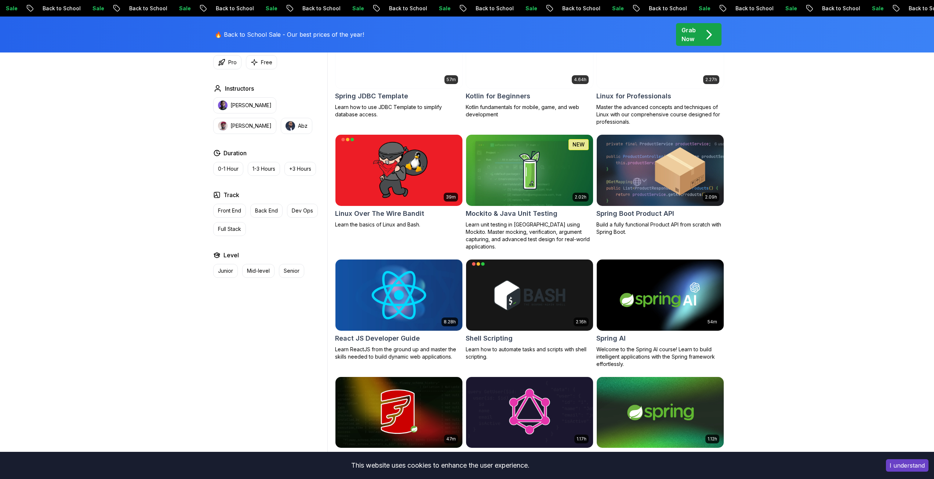
scroll to position [1505, 0]
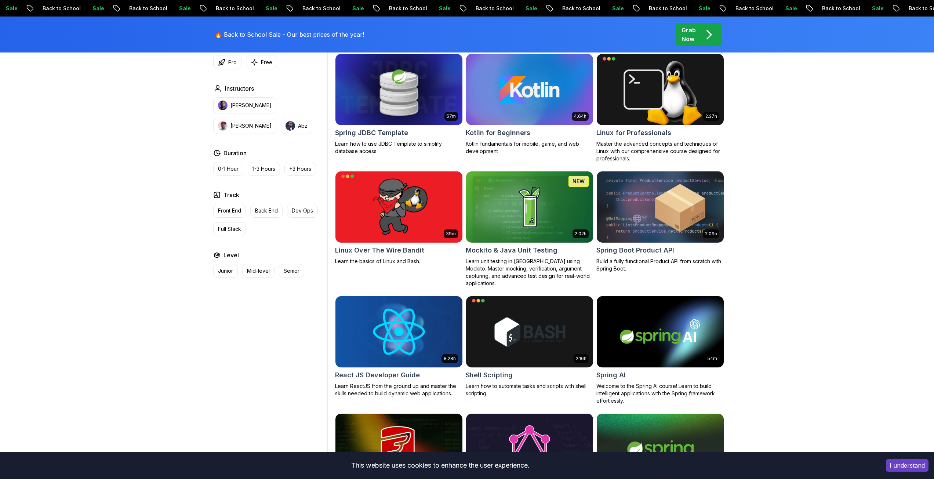
click at [524, 214] on img at bounding box center [529, 206] width 133 height 74
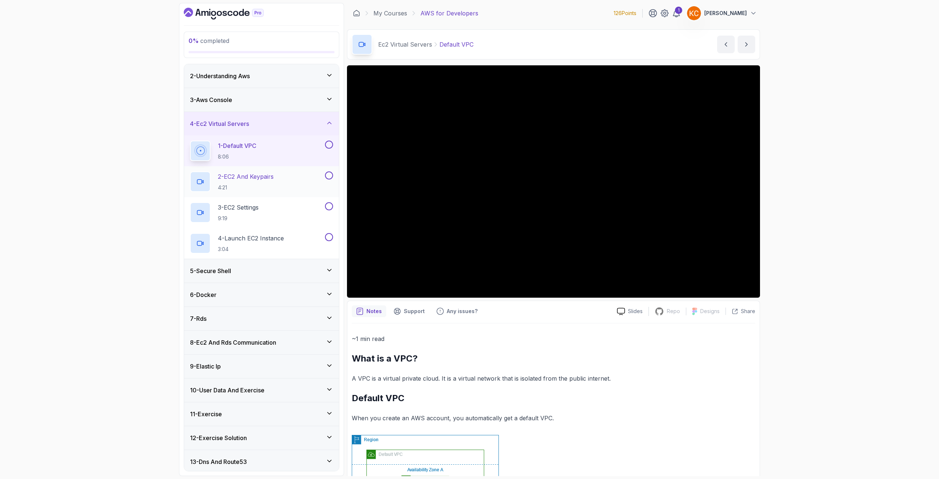
scroll to position [50, 0]
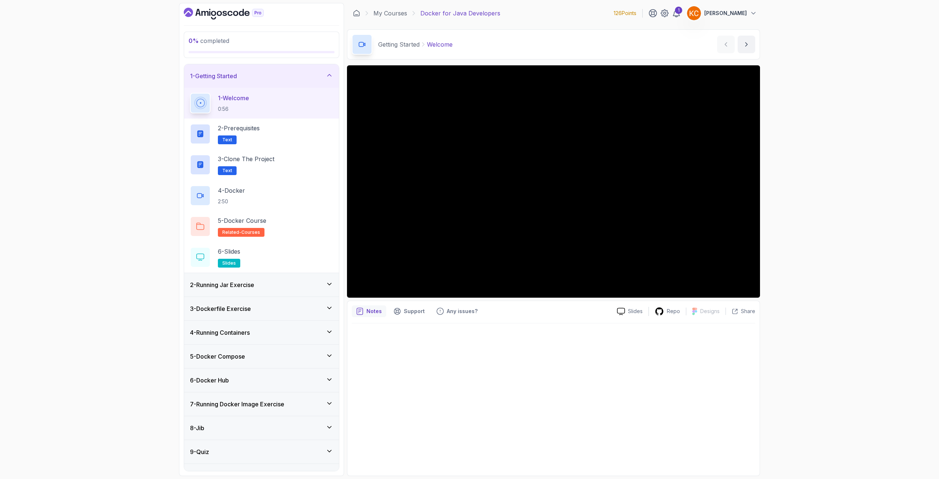
click at [248, 290] on div "2 - Running Jar Exercise" at bounding box center [261, 284] width 155 height 23
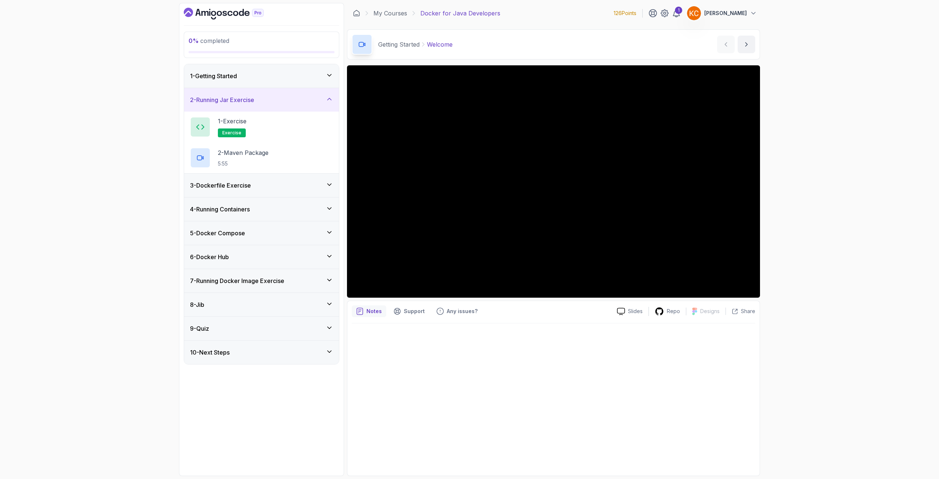
click at [240, 186] on h3 "3 - Dockerfile Exercise" at bounding box center [220, 185] width 61 height 9
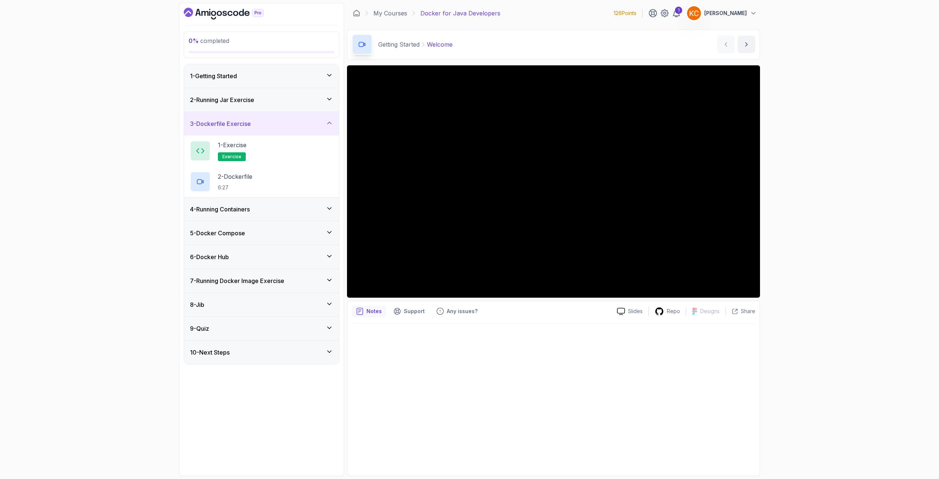
click at [215, 208] on h3 "4 - Running Containers" at bounding box center [220, 209] width 60 height 9
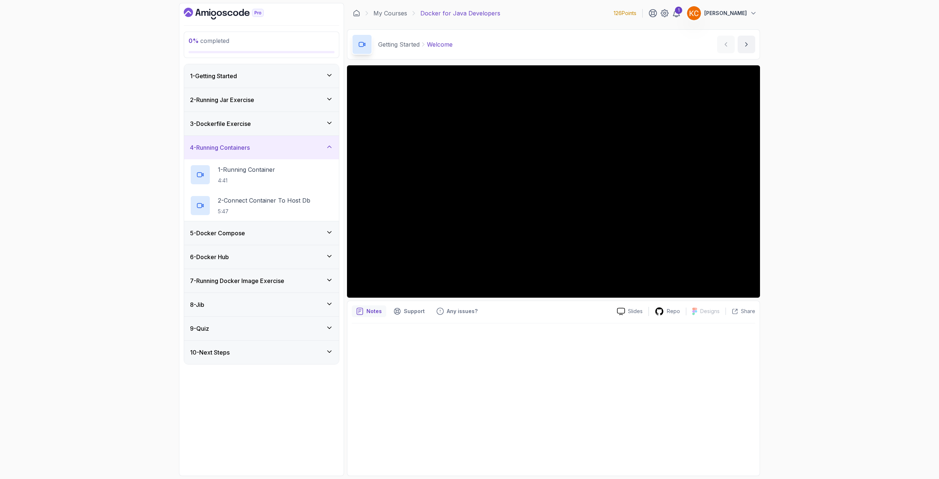
click at [215, 225] on div "5 - Docker Compose" at bounding box center [261, 232] width 155 height 23
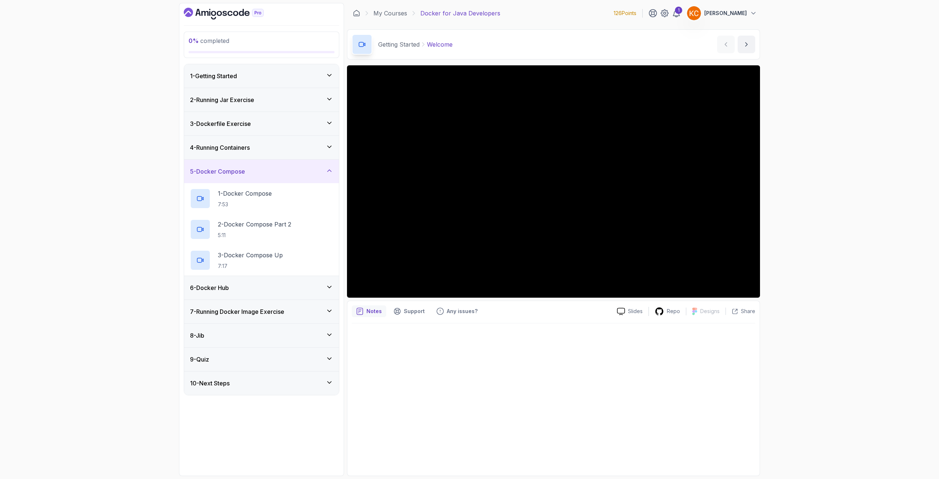
click at [217, 282] on div "6 - Docker Hub" at bounding box center [261, 287] width 155 height 23
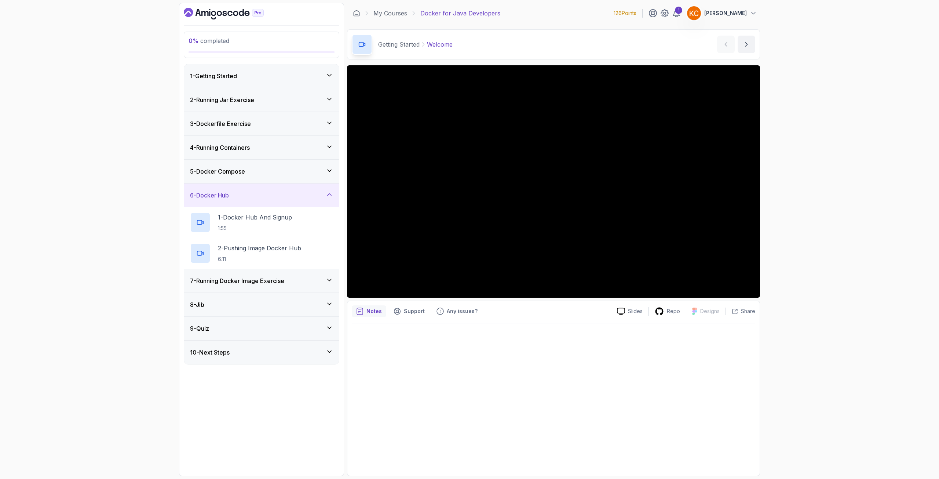
click at [217, 282] on h3 "7 - Running Docker Image Exercise" at bounding box center [237, 280] width 94 height 9
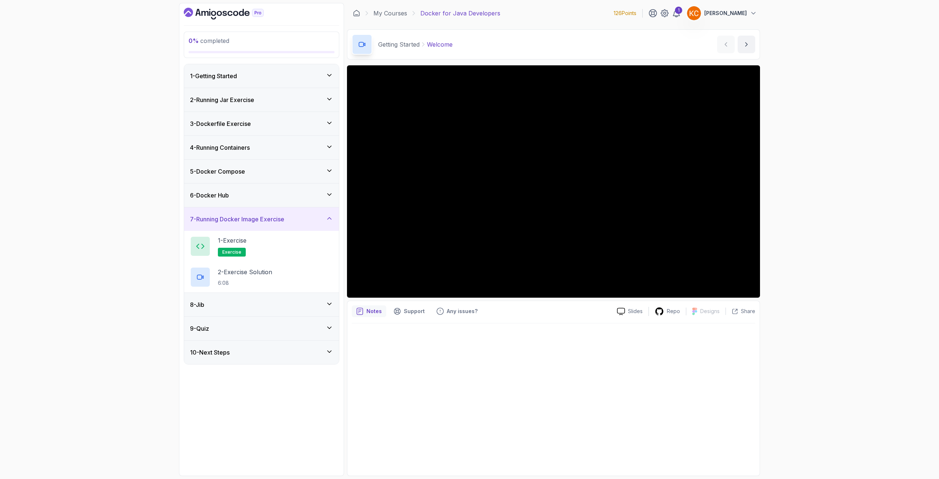
click at [234, 309] on div "8 - Jib" at bounding box center [261, 304] width 155 height 23
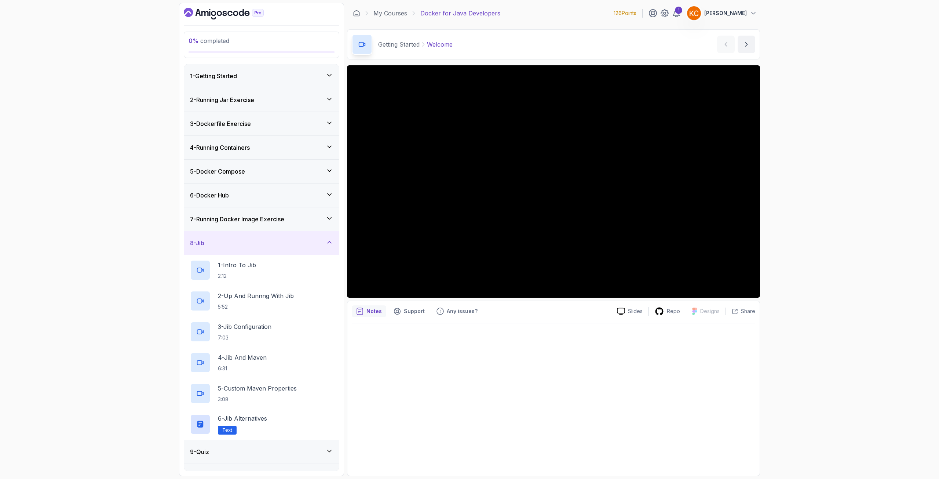
click at [244, 124] on h3 "3 - Dockerfile Exercise" at bounding box center [220, 123] width 61 height 9
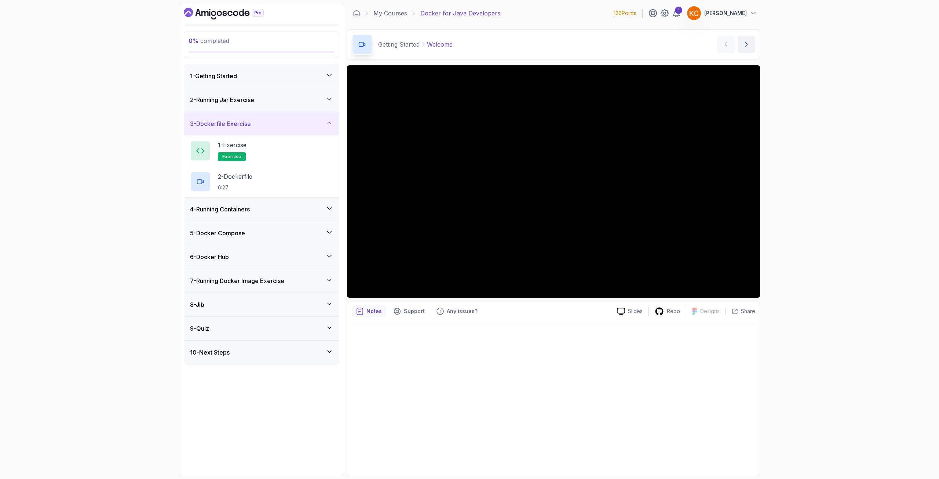
click at [248, 102] on h3 "2 - Running Jar Exercise" at bounding box center [222, 99] width 64 height 9
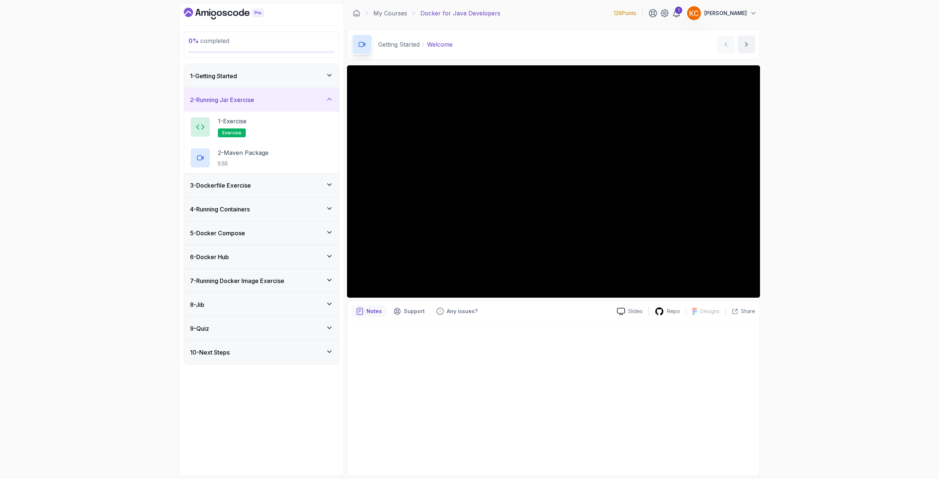
click at [238, 180] on div "3 - Dockerfile Exercise" at bounding box center [261, 185] width 155 height 23
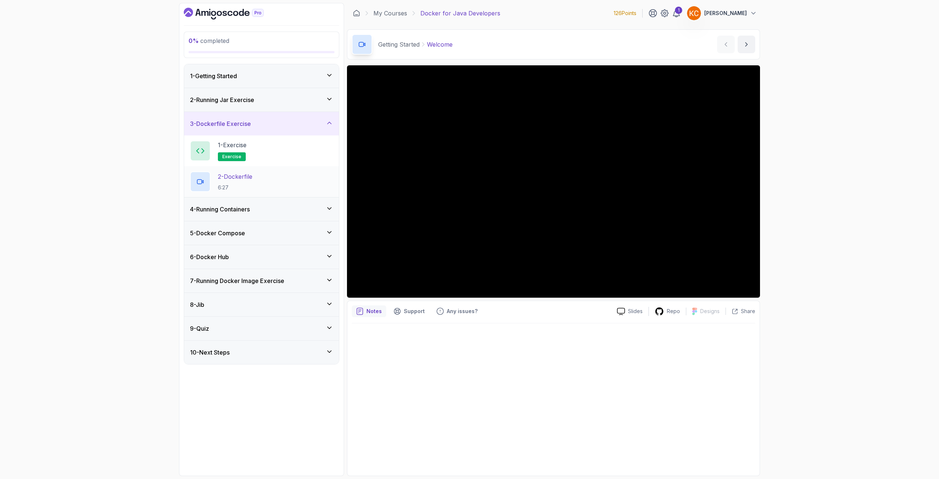
click at [237, 176] on p "2 - Dockerfile" at bounding box center [235, 176] width 34 height 9
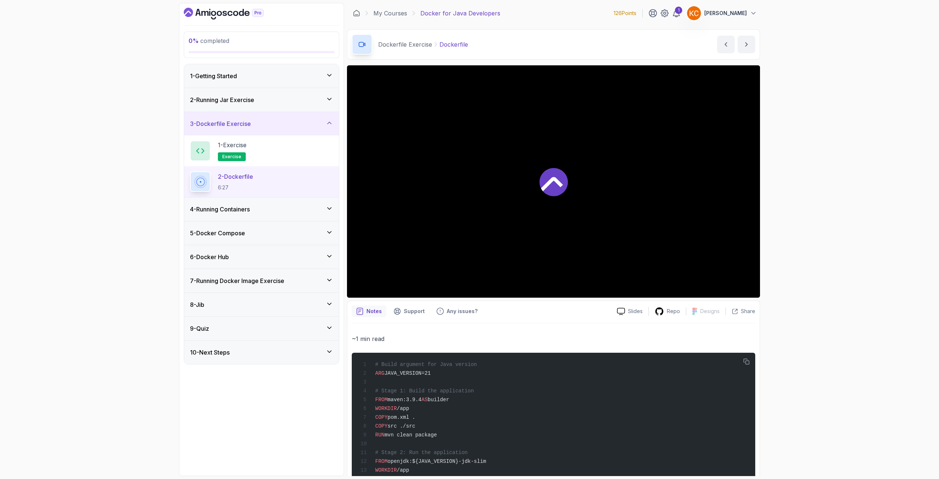
click at [232, 178] on p "2 - Dockerfile" at bounding box center [235, 176] width 35 height 9
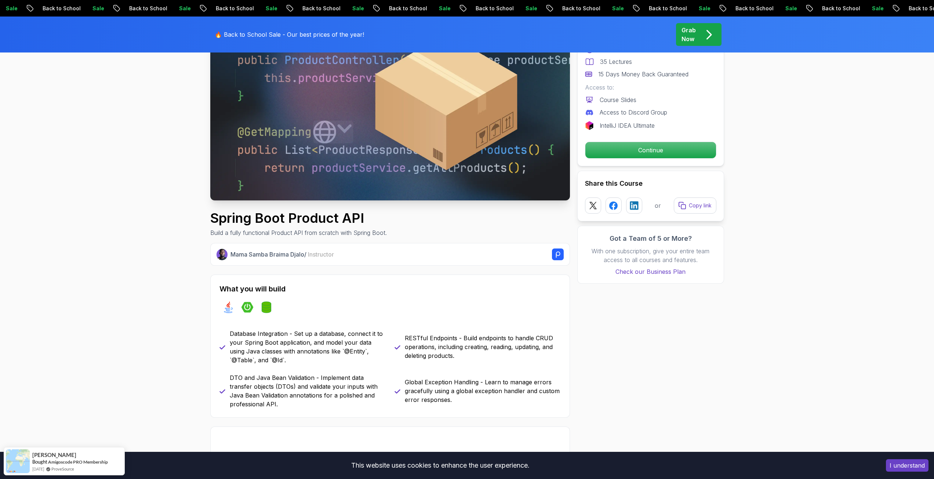
scroll to position [110, 0]
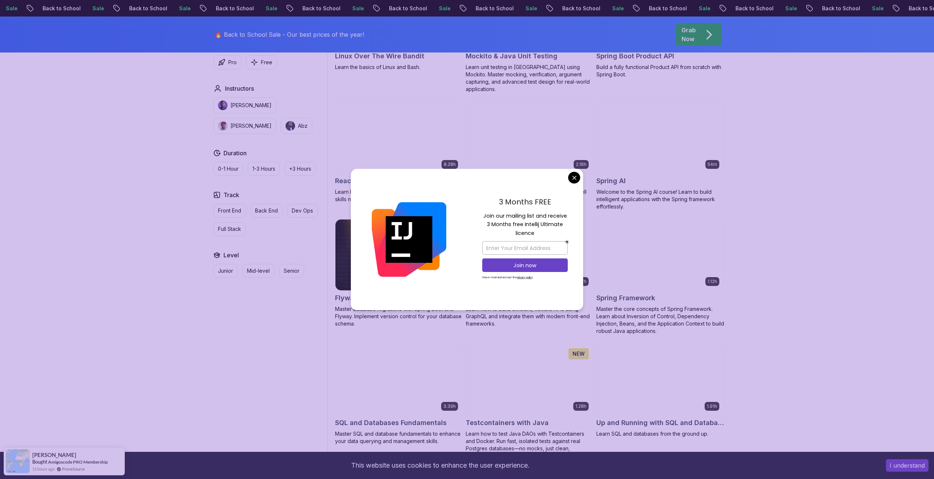
scroll to position [1724, 0]
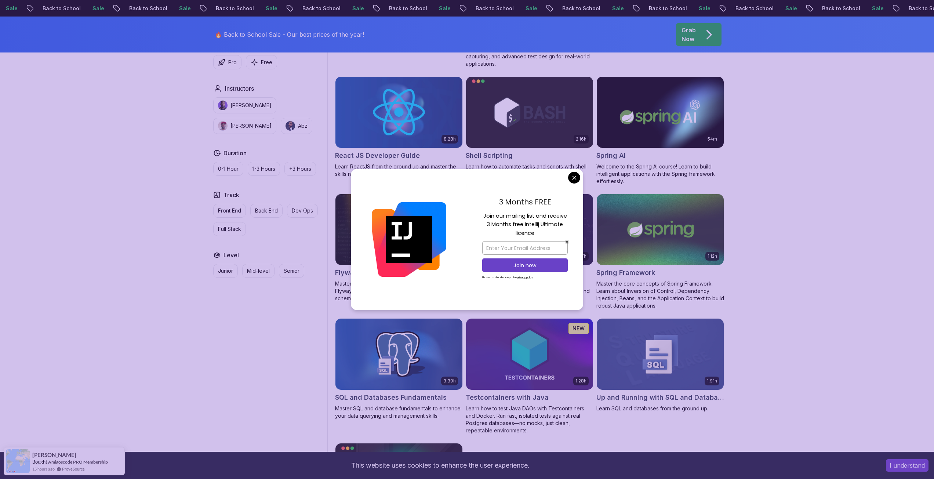
click at [575, 178] on body "Sale Back to School Sale Back to School Sale Back to School Sale Back to School…" at bounding box center [467, 182] width 934 height 3813
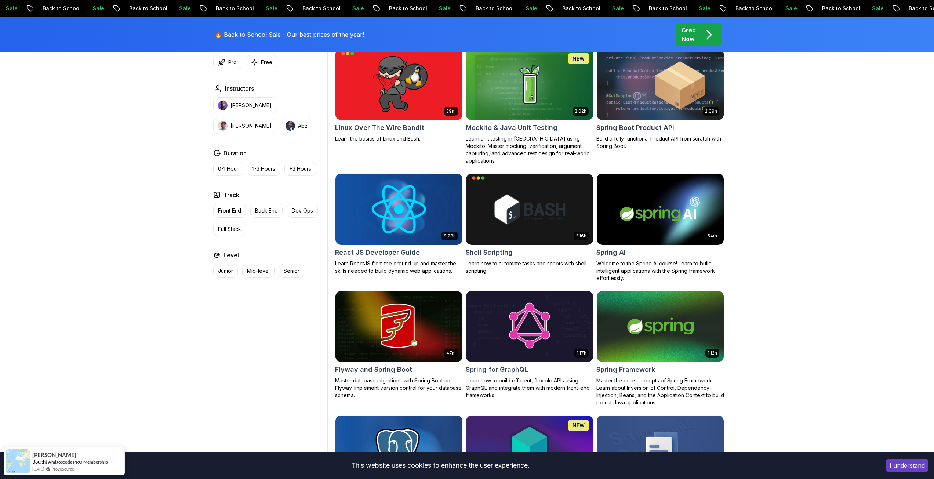
scroll to position [1614, 0]
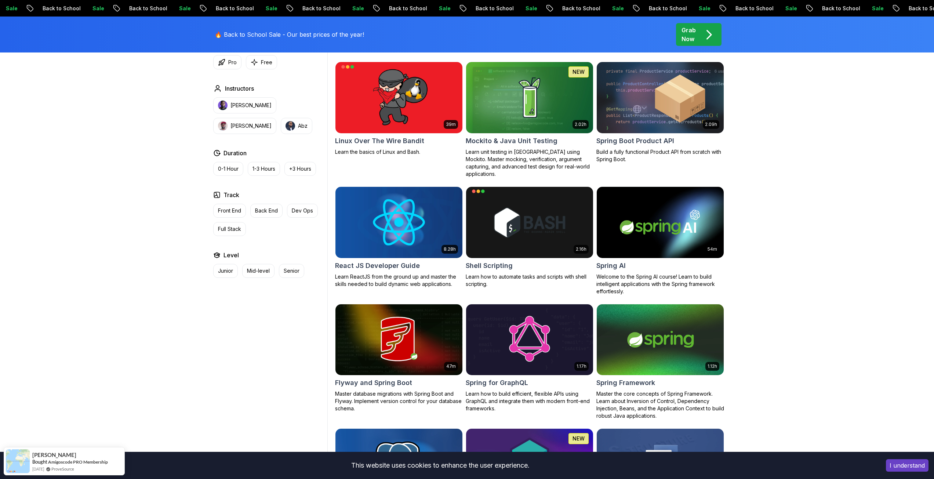
click at [508, 117] on img at bounding box center [529, 97] width 133 height 74
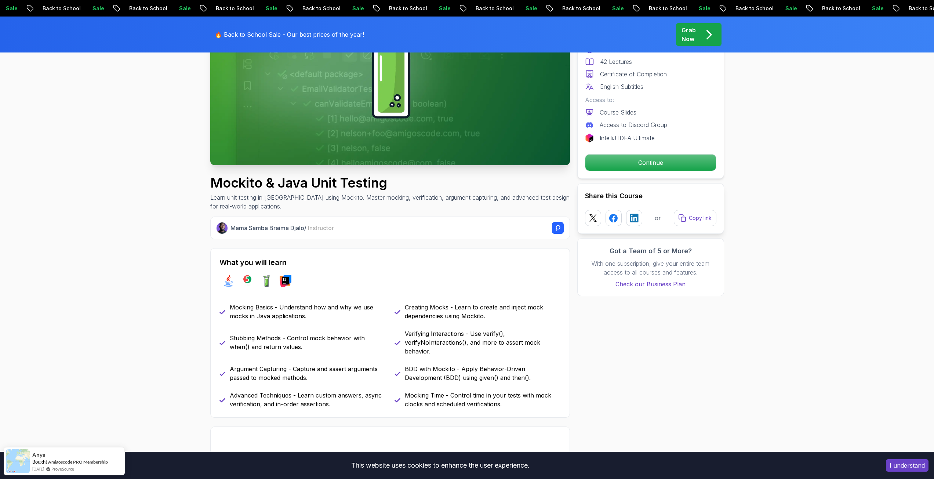
scroll to position [147, 0]
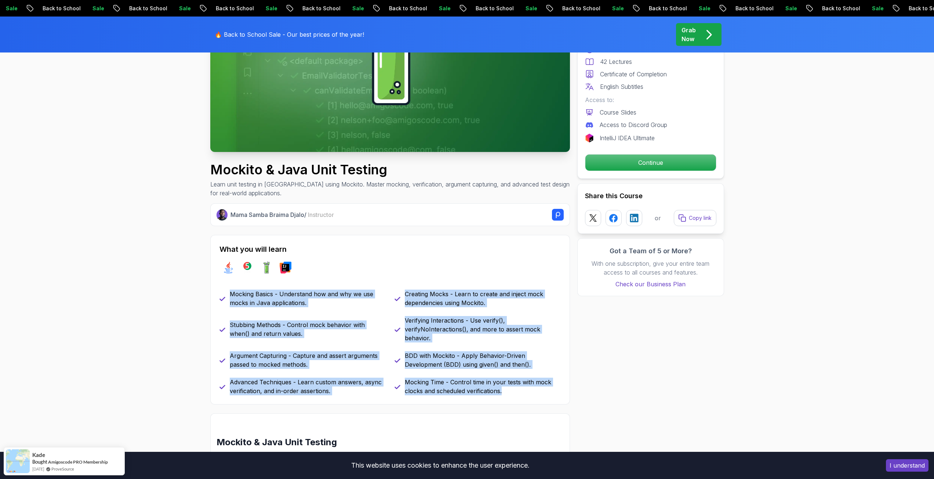
drag, startPoint x: 229, startPoint y: 292, endPoint x: 516, endPoint y: 404, distance: 308.3
click at [516, 404] on div "What you will learn java junit mockito intellij Mocking Basics - Understand how…" at bounding box center [390, 319] width 360 height 169
copy div "Mocking Basics - Understand how and why we use mocks in Java applications. Crea…"
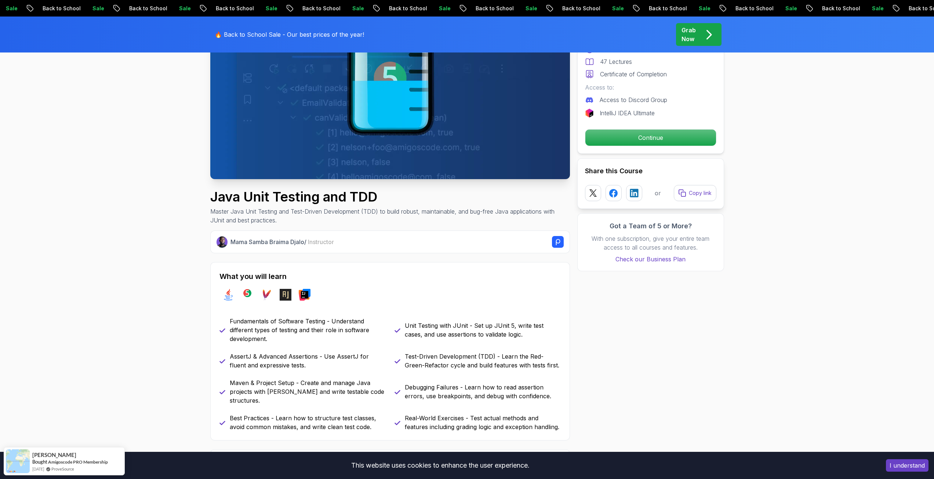
scroll to position [147, 0]
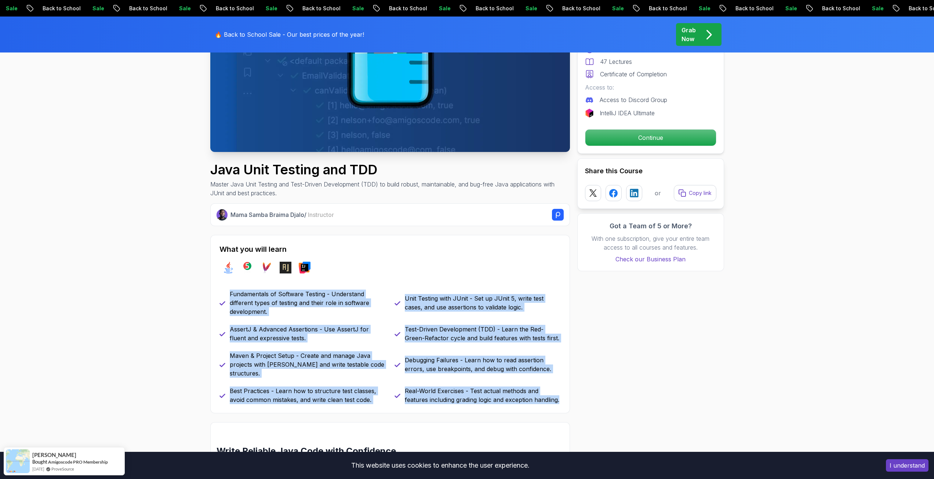
drag, startPoint x: 228, startPoint y: 292, endPoint x: 565, endPoint y: 398, distance: 353.5
click at [565, 398] on div "What you will learn java junit maven assertj intellij Fundamentals of Software …" at bounding box center [390, 324] width 360 height 178
copy div "Fundamentals of Software Testing - Understand different types of testing and th…"
click at [506, 373] on div "Fundamentals of Software Testing - Understand different types of testing and th…" at bounding box center [389, 346] width 341 height 114
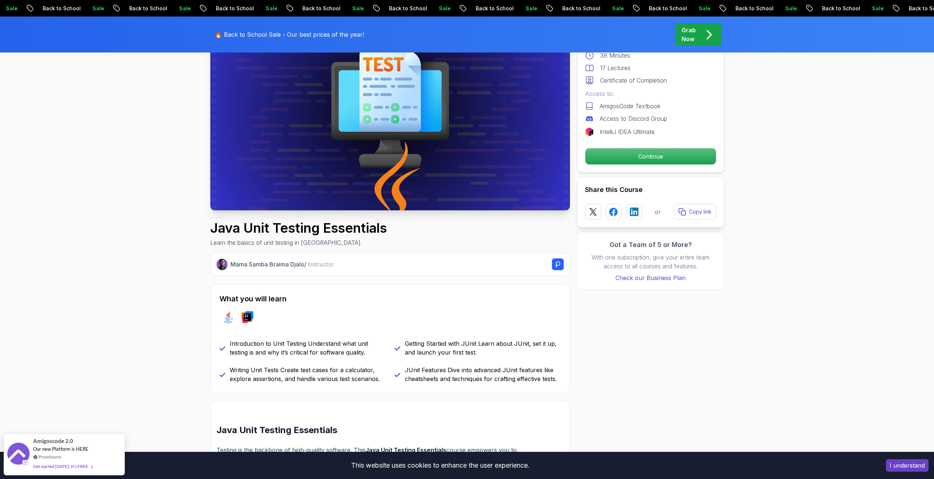
scroll to position [183, 0]
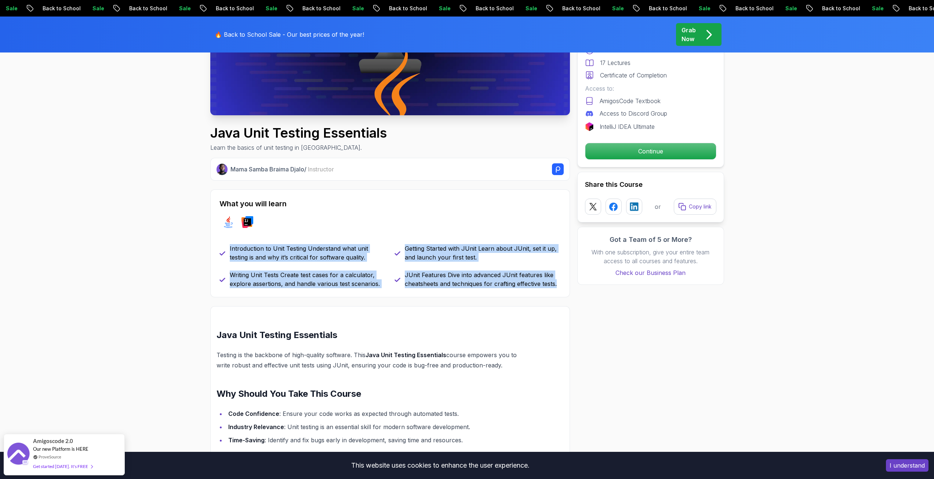
drag, startPoint x: 229, startPoint y: 247, endPoint x: 570, endPoint y: 283, distance: 343.4
click at [570, 283] on div "Java Unit Testing Essentials Learn the basics of unit testing in [GEOGRAPHIC_DA…" at bounding box center [467, 410] width 514 height 994
copy div "Introduction to Unit Testing Understand what unit testing is and why it’s criti…"
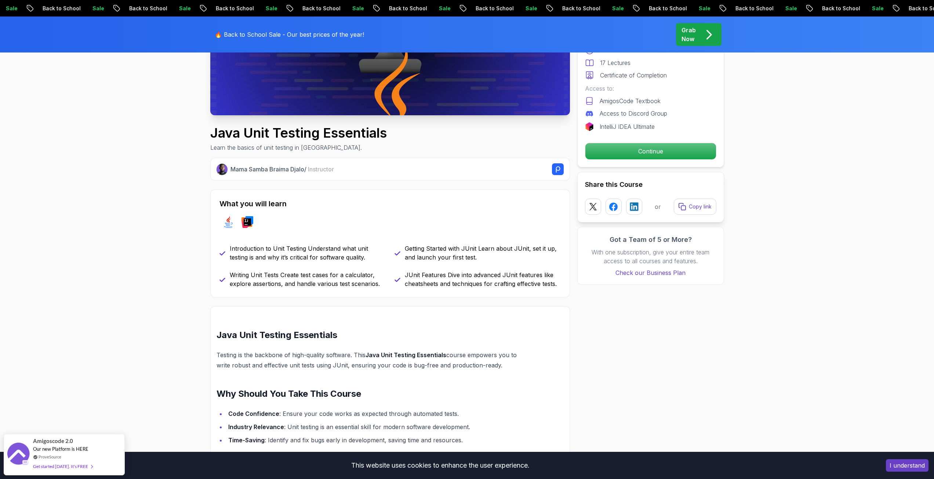
click at [182, 228] on section "Java Unit Testing Essentials Learn the basics of unit testing in [GEOGRAPHIC_DA…" at bounding box center [467, 424] width 934 height 1058
